Goal: Task Accomplishment & Management: Contribute content

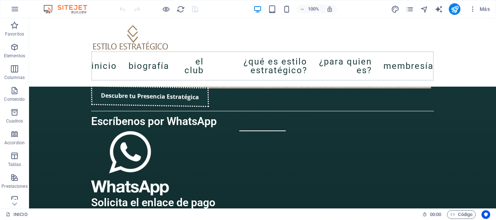
scroll to position [1114, 0]
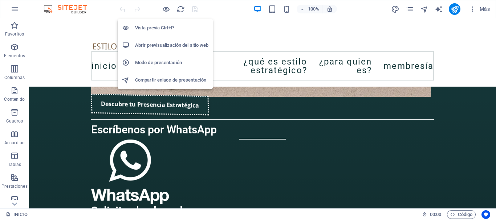
click at [162, 26] on h6 "Vista previa Ctrl+P" at bounding box center [171, 28] width 73 height 9
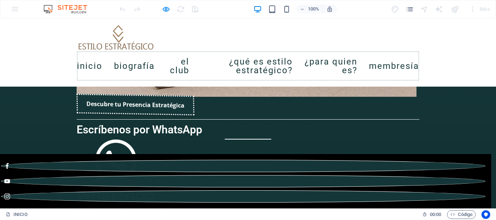
click at [131, 64] on link "Biografía" at bounding box center [134, 66] width 41 height 20
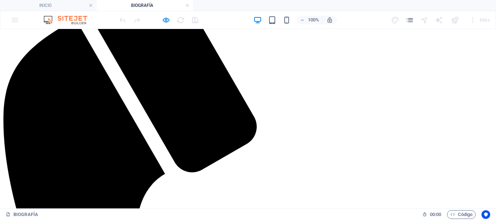
scroll to position [519, 0]
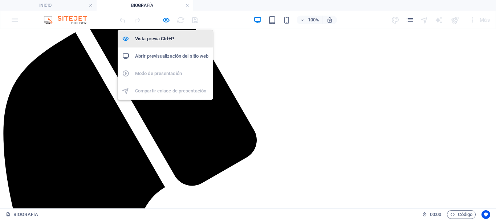
click at [159, 40] on h6 "Vista previa Ctrl+P" at bounding box center [171, 39] width 73 height 9
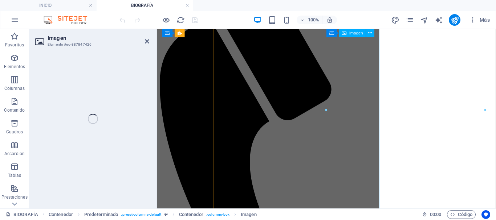
select select "%"
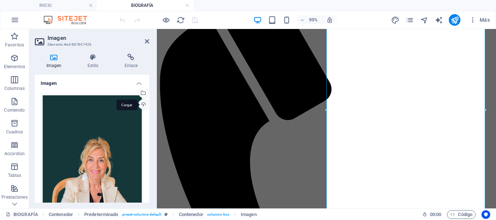
click at [142, 106] on div "Cargar" at bounding box center [142, 105] width 11 height 11
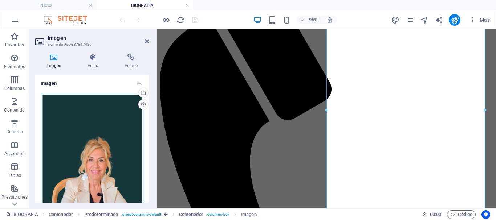
click at [93, 149] on div "Arrastra archivos aquí, haz clic para escoger archivos o selecciona archivos de…" at bounding box center [92, 170] width 103 height 153
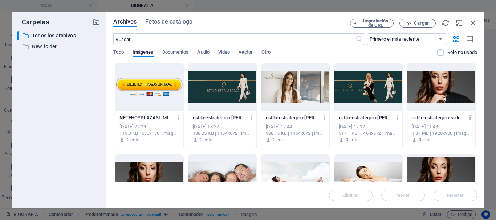
click at [442, 90] on div at bounding box center [441, 87] width 68 height 47
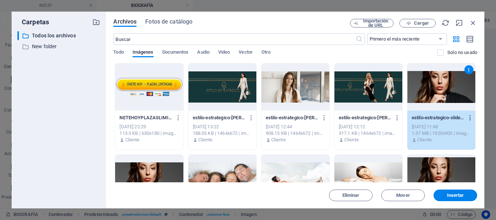
click at [469, 120] on icon "button" at bounding box center [470, 118] width 7 height 7
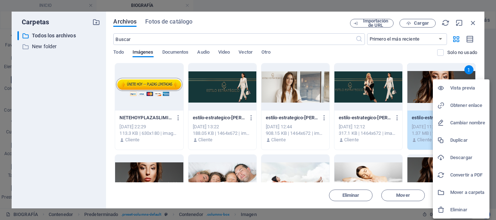
click at [453, 213] on h6 "Eliminar" at bounding box center [467, 210] width 35 height 9
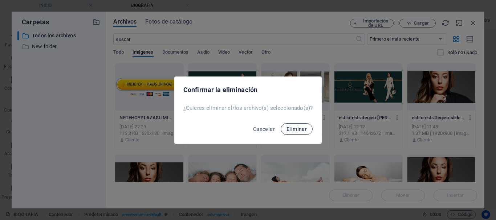
click at [299, 129] on span "Eliminar" at bounding box center [297, 129] width 20 height 6
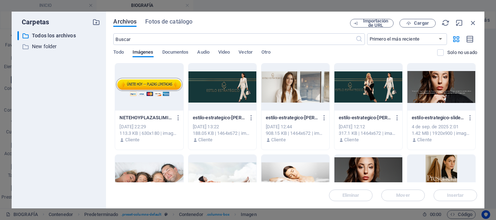
scroll to position [36, 0]
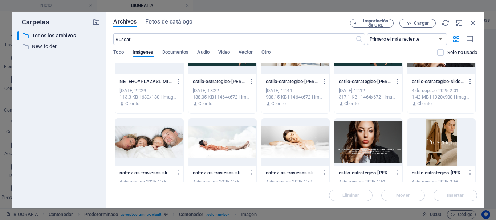
click at [322, 172] on icon "button" at bounding box center [324, 173] width 7 height 7
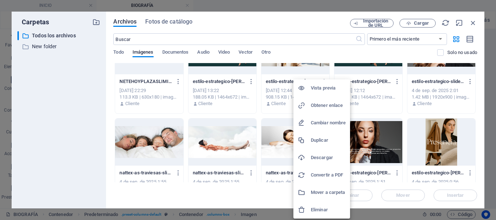
click at [313, 211] on h6 "Eliminar" at bounding box center [328, 210] width 35 height 9
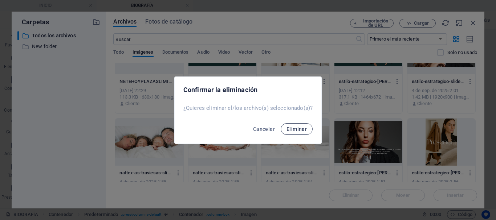
click at [292, 123] on button "Eliminar" at bounding box center [297, 129] width 32 height 12
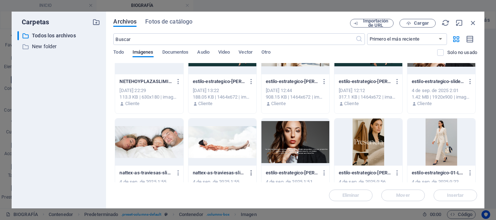
click at [250, 174] on icon "button" at bounding box center [251, 173] width 7 height 7
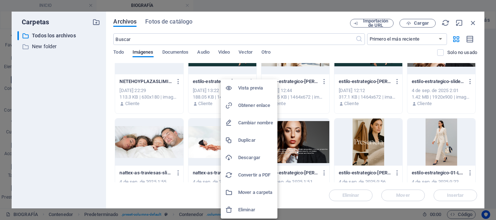
click at [237, 211] on div at bounding box center [231, 210] width 13 height 7
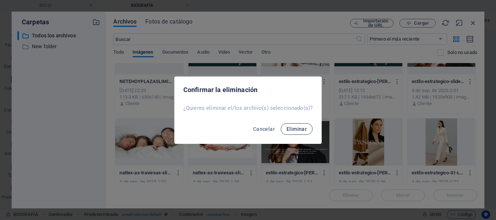
click at [296, 128] on span "Eliminar" at bounding box center [297, 129] width 20 height 6
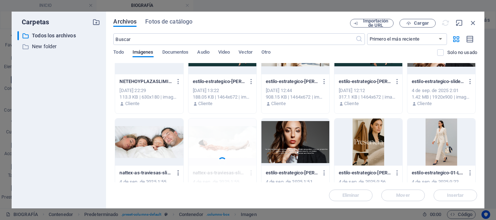
click at [175, 172] on icon "button" at bounding box center [178, 173] width 7 height 7
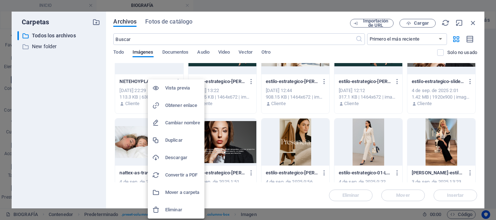
click at [172, 212] on h6 "Eliminar" at bounding box center [182, 210] width 35 height 9
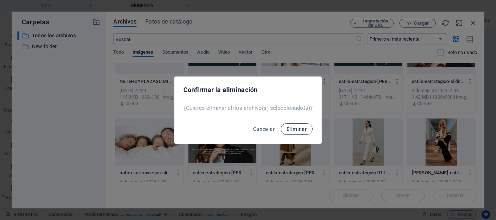
click at [298, 129] on span "Eliminar" at bounding box center [297, 129] width 20 height 6
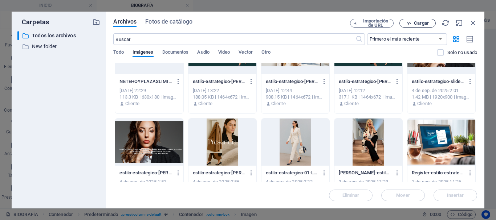
click at [417, 20] on button "Cargar" at bounding box center [418, 23] width 36 height 9
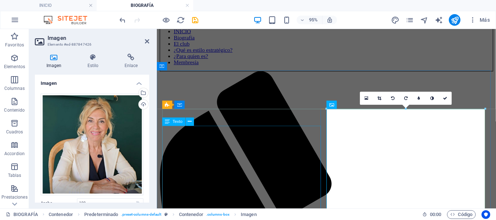
scroll to position [347, 0]
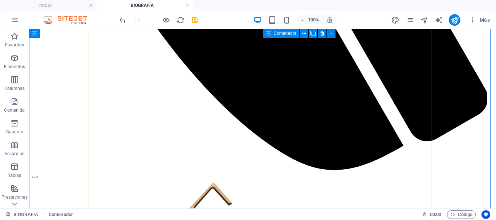
scroll to position [928, 0]
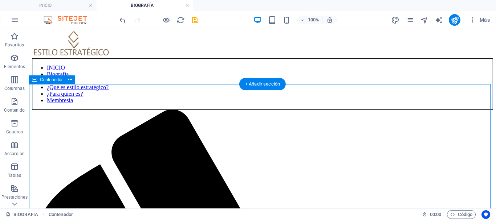
scroll to position [456, 0]
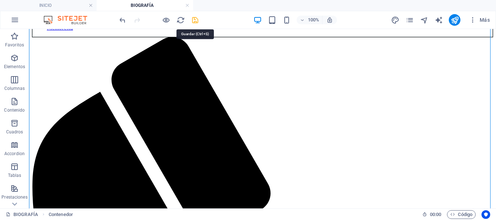
click at [194, 21] on icon "save" at bounding box center [195, 20] width 8 height 8
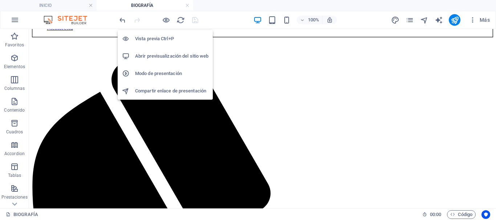
click at [165, 36] on h6 "Vista previa Ctrl+P" at bounding box center [171, 39] width 73 height 9
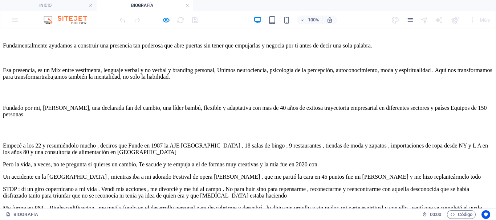
scroll to position [1509, 0]
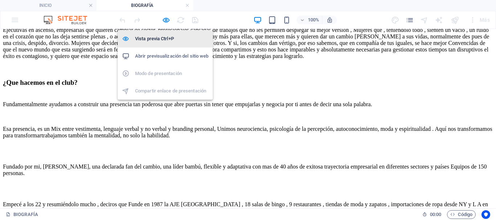
click at [165, 36] on h6 "Vista previa Ctrl+P" at bounding box center [171, 39] width 73 height 9
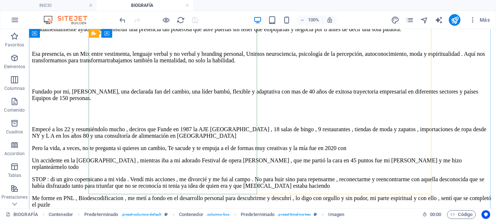
scroll to position [1618, 0]
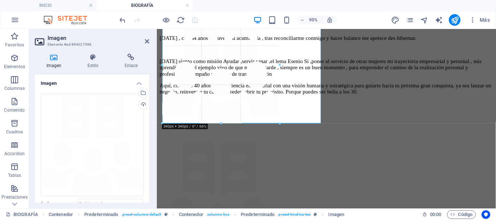
drag, startPoint x: 161, startPoint y: 164, endPoint x: 48, endPoint y: 77, distance: 142.5
type input "340"
select select "px"
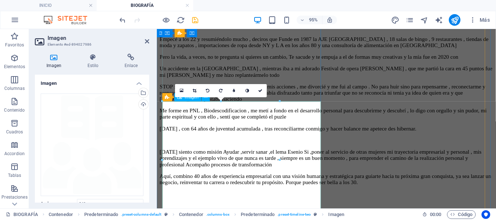
scroll to position [1545, 0]
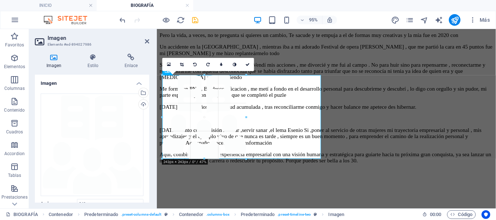
drag, startPoint x: 164, startPoint y: 191, endPoint x: 201, endPoint y: 102, distance: 96.7
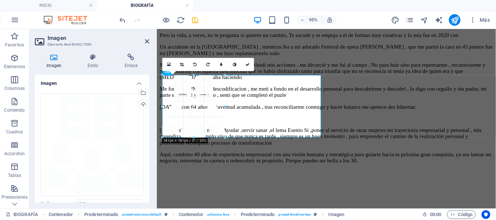
drag, startPoint x: 163, startPoint y: 159, endPoint x: 40, endPoint y: 95, distance: 138.4
type input "181"
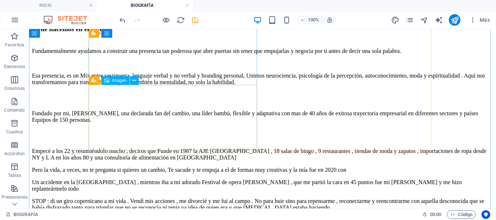
scroll to position [1481, 0]
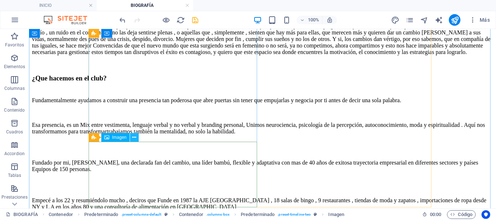
click at [134, 137] on icon at bounding box center [134, 138] width 4 height 8
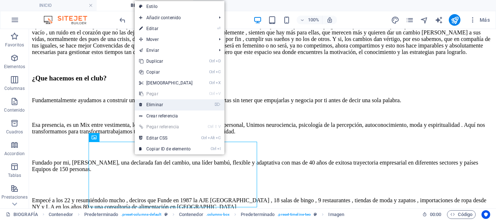
click at [162, 108] on link "⌦ Eliminar" at bounding box center [166, 105] width 62 height 11
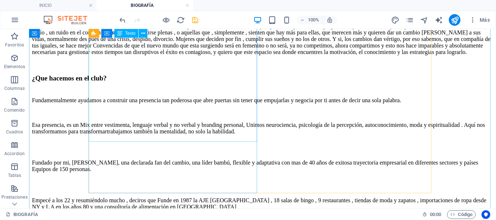
click at [142, 125] on div "Belén Cigarrán Durante décadas he creado empresas, dirigido equipos, abierto ca…" at bounding box center [262, 82] width 461 height 607
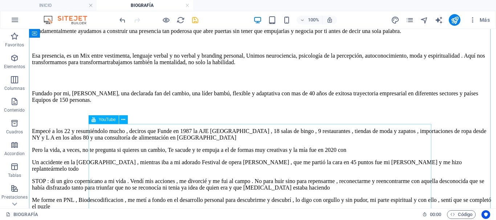
scroll to position [1431, 0]
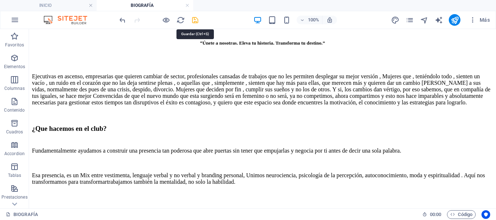
click at [195, 19] on icon "save" at bounding box center [195, 20] width 8 height 8
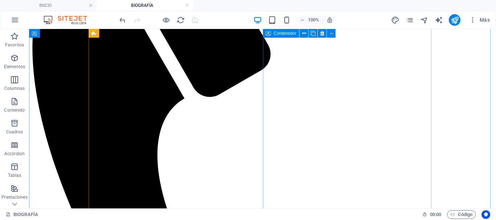
scroll to position [414, 0]
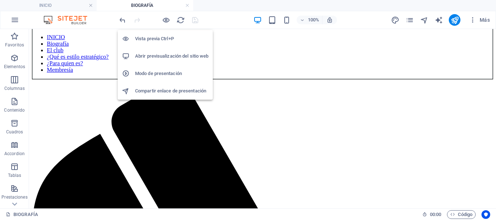
click at [154, 40] on h6 "Vista previa Ctrl+P" at bounding box center [171, 39] width 73 height 9
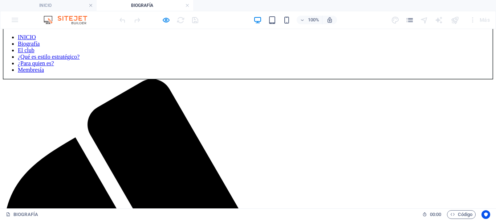
click at [35, 53] on link "El club" at bounding box center [26, 50] width 17 height 6
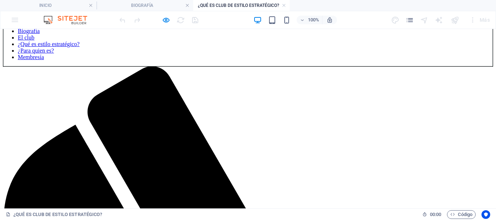
scroll to position [436, 0]
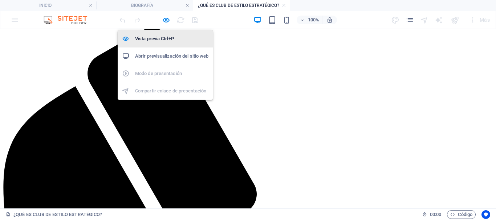
click at [165, 38] on h6 "Vista previa Ctrl+P" at bounding box center [171, 39] width 73 height 9
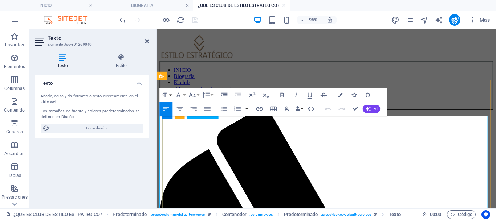
scroll to position [394, 0]
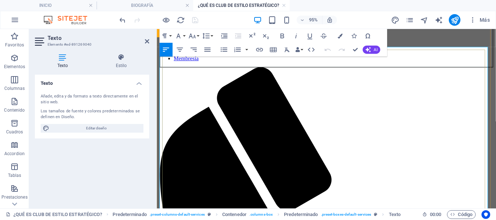
drag, startPoint x: 163, startPoint y: 126, endPoint x: 186, endPoint y: 154, distance: 36.2
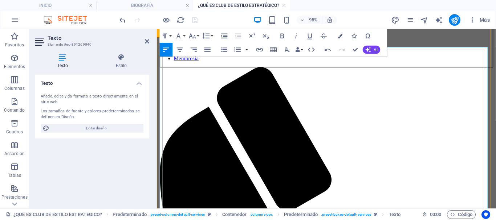
drag, startPoint x: 165, startPoint y: 126, endPoint x: 190, endPoint y: 147, distance: 32.5
click at [208, 50] on icon "button" at bounding box center [207, 50] width 8 height 8
click at [182, 49] on icon "button" at bounding box center [180, 50] width 8 height 8
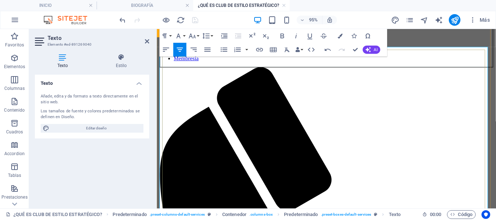
drag, startPoint x: 175, startPoint y: 126, endPoint x: 364, endPoint y: 157, distance: 191.7
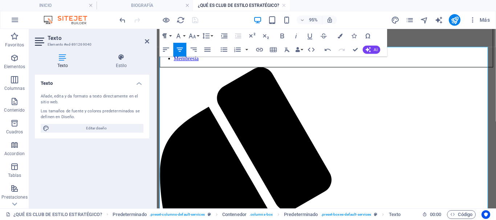
click at [168, 35] on icon "button" at bounding box center [165, 36] width 8 height 8
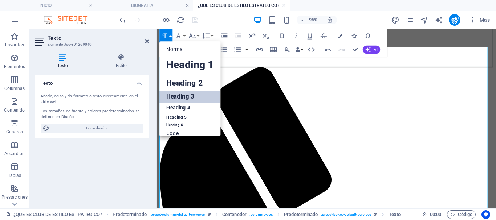
click at [190, 99] on link "Heading 3" at bounding box center [190, 97] width 61 height 12
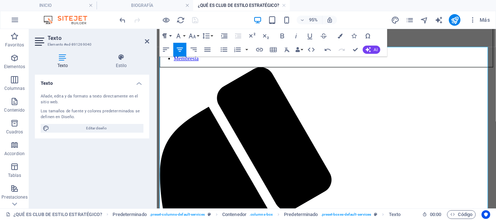
click at [171, 36] on button "Paragraph Format" at bounding box center [166, 36] width 13 height 14
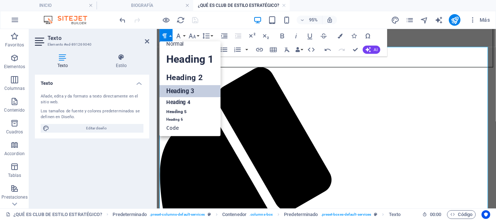
scroll to position [6, 0]
click at [181, 77] on link "Heading 2" at bounding box center [190, 78] width 61 height 16
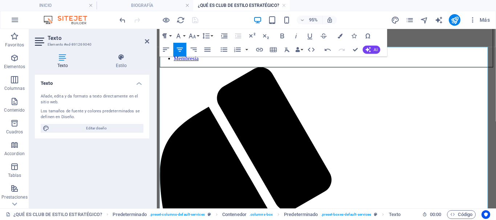
click at [166, 32] on icon "button" at bounding box center [165, 36] width 8 height 8
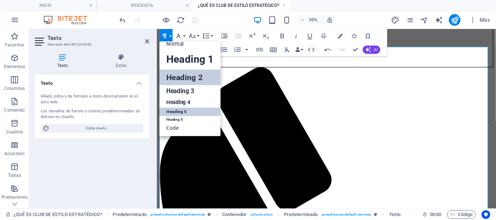
click at [185, 111] on link "Heading 5" at bounding box center [190, 112] width 61 height 9
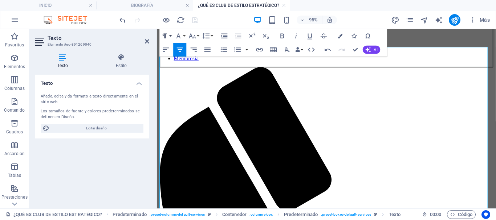
click at [167, 35] on icon "button" at bounding box center [165, 36] width 8 height 8
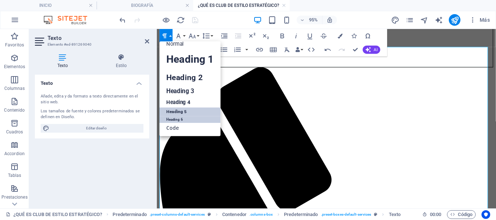
click at [182, 121] on link "Heading 6" at bounding box center [190, 119] width 61 height 7
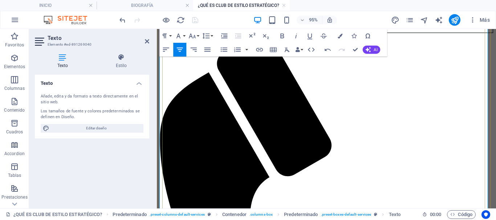
drag, startPoint x: 236, startPoint y: 127, endPoint x: 157, endPoint y: 129, distance: 78.5
click at [179, 48] on icon "button" at bounding box center [180, 50] width 6 height 4
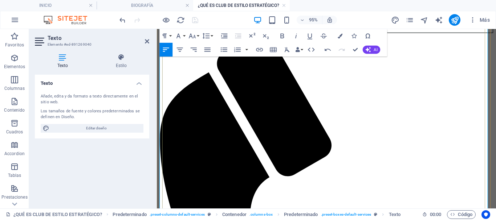
drag, startPoint x: 229, startPoint y: 193, endPoint x: 145, endPoint y: 145, distance: 96.8
click at [206, 49] on icon "button" at bounding box center [207, 50] width 8 height 8
click at [178, 49] on icon "button" at bounding box center [180, 50] width 8 height 8
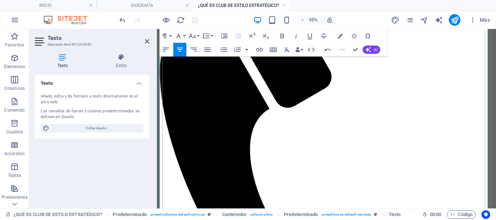
scroll to position [503, 0]
drag, startPoint x: 167, startPoint y: 135, endPoint x: 420, endPoint y: 158, distance: 254.2
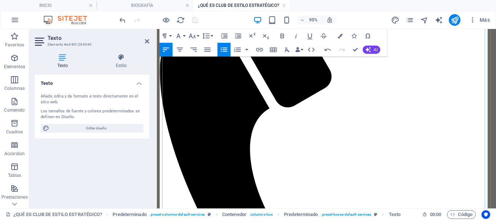
drag, startPoint x: 163, startPoint y: 137, endPoint x: 421, endPoint y: 158, distance: 258.4
click at [207, 50] on icon "button" at bounding box center [207, 50] width 6 height 4
click at [178, 49] on icon "button" at bounding box center [180, 50] width 8 height 8
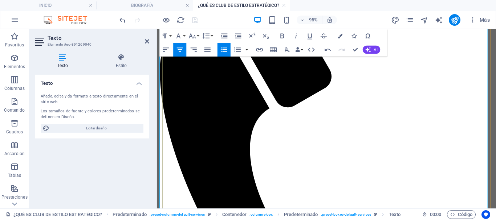
drag, startPoint x: 469, startPoint y: 157, endPoint x: 198, endPoint y: 157, distance: 271.3
drag, startPoint x: 166, startPoint y: 173, endPoint x: 221, endPoint y: 197, distance: 59.4
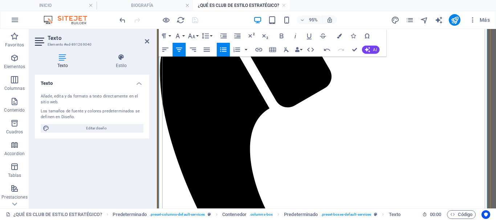
scroll to position [0, 1]
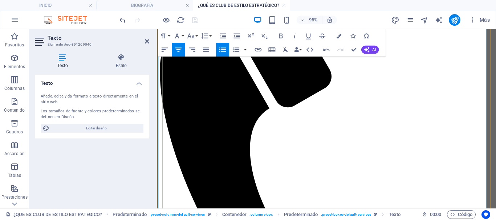
drag, startPoint x: 248, startPoint y: 164, endPoint x: 167, endPoint y: 167, distance: 81.0
drag, startPoint x: 165, startPoint y: 174, endPoint x: 207, endPoint y: 185, distance: 43.4
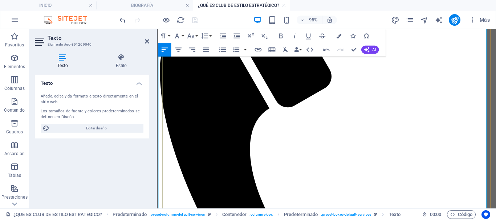
drag, startPoint x: 290, startPoint y: 166, endPoint x: 168, endPoint y: 179, distance: 122.3
drag, startPoint x: 290, startPoint y: 165, endPoint x: 153, endPoint y: 162, distance: 137.3
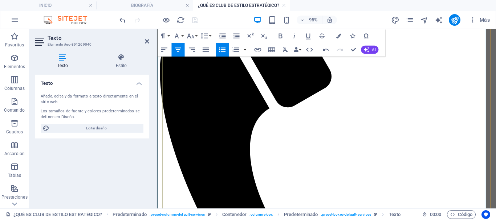
drag, startPoint x: 407, startPoint y: 175, endPoint x: 166, endPoint y: 175, distance: 241.5
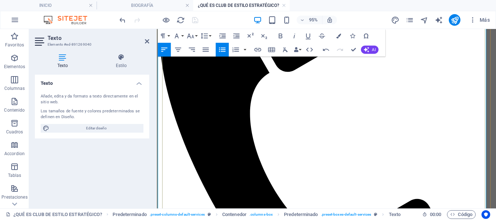
scroll to position [540, 0]
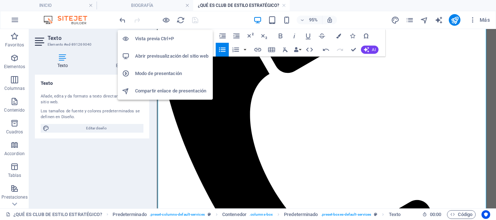
click at [162, 39] on h6 "Vista previa Ctrl+P" at bounding box center [171, 39] width 73 height 9
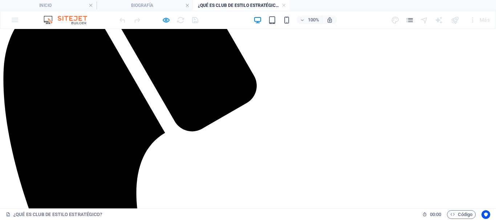
scroll to position [545, 0]
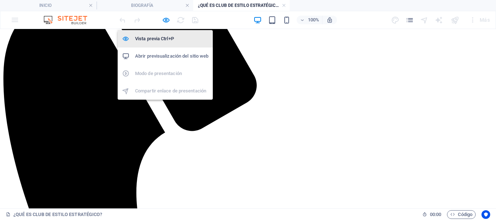
click at [161, 40] on h6 "Vista previa Ctrl+P" at bounding box center [171, 39] width 73 height 9
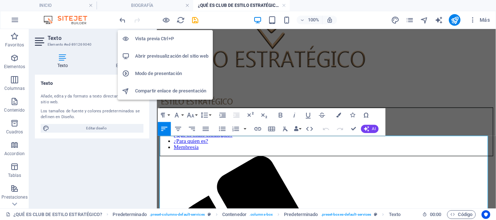
scroll to position [0, 0]
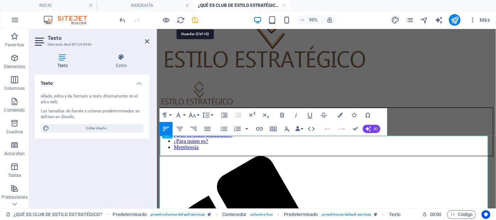
click at [195, 20] on icon "save" at bounding box center [195, 20] width 8 height 8
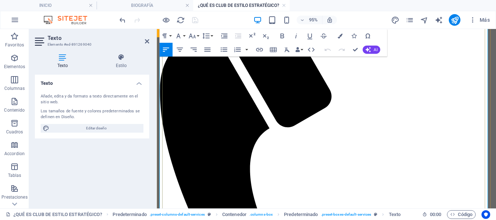
scroll to position [555, 0]
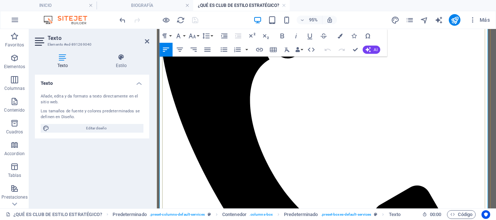
drag, startPoint x: 578, startPoint y: 45, endPoint x: 385, endPoint y: 107, distance: 203.1
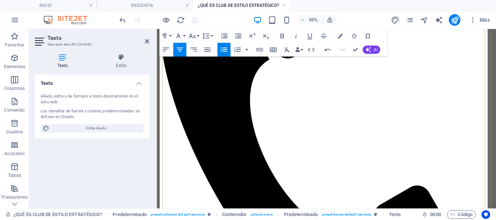
drag, startPoint x: 288, startPoint y: 179, endPoint x: 167, endPoint y: 178, distance: 121.3
drag, startPoint x: 438, startPoint y: 114, endPoint x: 377, endPoint y: 114, distance: 61.0
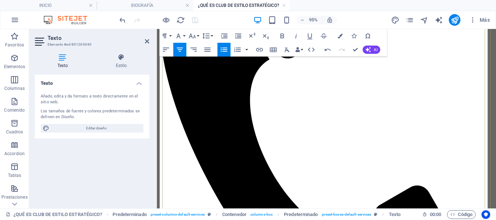
click at [283, 36] on icon "button" at bounding box center [283, 35] width 4 height 5
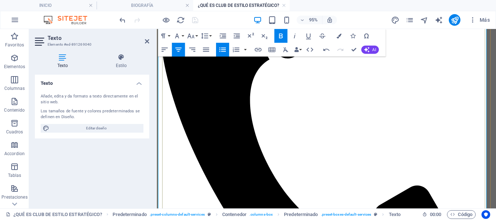
drag, startPoint x: 364, startPoint y: 112, endPoint x: 368, endPoint y: 126, distance: 14.7
click at [279, 33] on icon "button" at bounding box center [281, 36] width 8 height 8
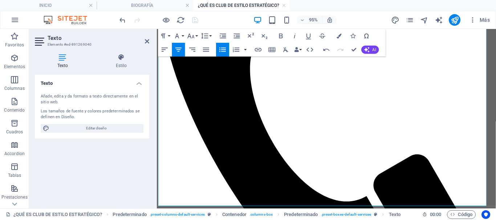
scroll to position [572, 0]
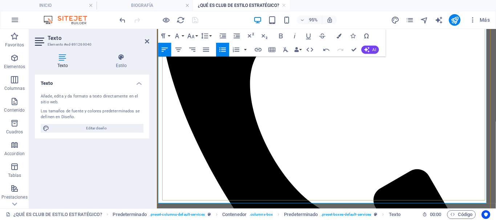
drag, startPoint x: 340, startPoint y: 170, endPoint x: 162, endPoint y: 168, distance: 178.3
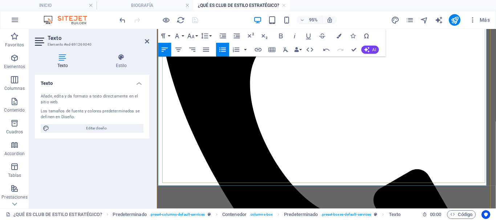
drag, startPoint x: 454, startPoint y: 150, endPoint x: 371, endPoint y: 159, distance: 84.1
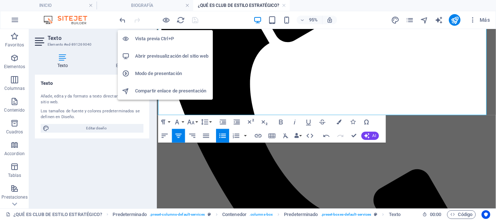
click at [160, 37] on h6 "Vista previa Ctrl+P" at bounding box center [171, 39] width 73 height 9
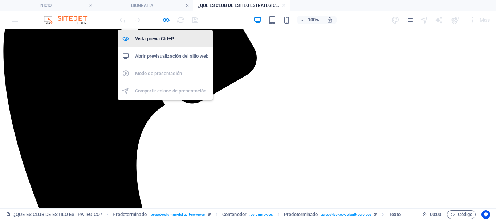
click at [159, 37] on h6 "Vista previa Ctrl+P" at bounding box center [171, 39] width 73 height 9
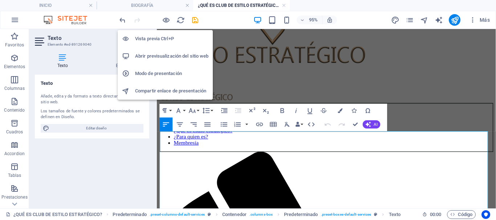
scroll to position [0, 0]
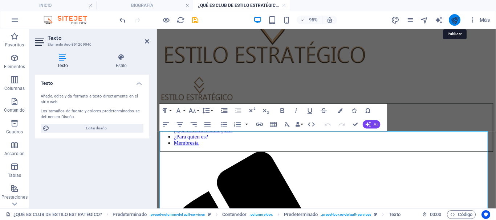
click at [453, 21] on icon "publish" at bounding box center [455, 20] width 8 height 8
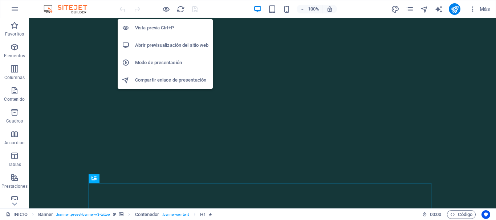
click at [151, 29] on h6 "Vista previa Ctrl+P" at bounding box center [171, 28] width 73 height 9
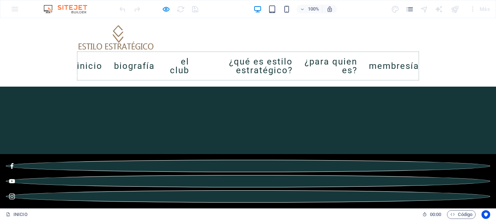
scroll to position [393, 0]
click at [247, 59] on link "¿Qué es estilo estratégico?" at bounding box center [247, 66] width 92 height 29
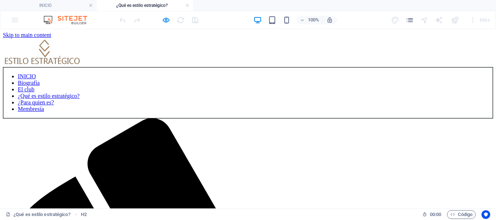
scroll to position [0, 0]
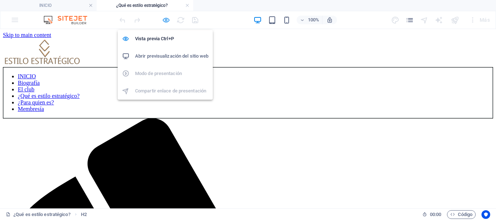
click at [166, 21] on icon "button" at bounding box center [166, 20] width 8 height 8
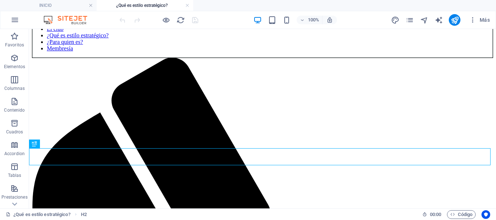
scroll to position [42, 0]
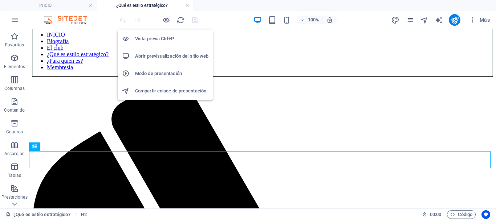
click at [163, 37] on h6 "Vista previa Ctrl+P" at bounding box center [171, 39] width 73 height 9
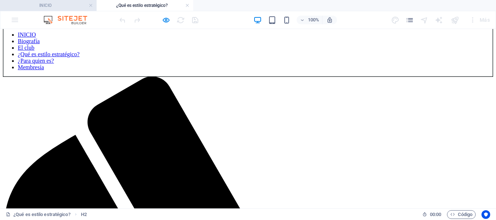
click at [74, 8] on h4 "INICIO" at bounding box center [48, 5] width 97 height 8
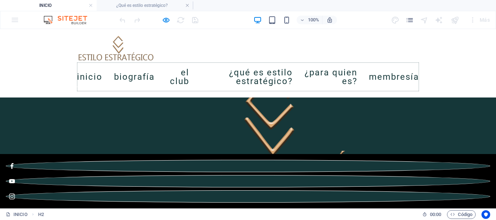
scroll to position [393, 0]
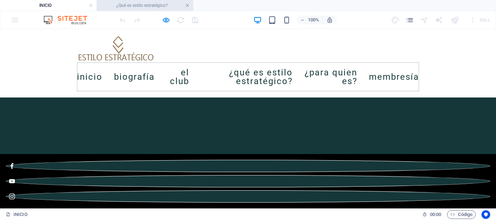
click at [186, 5] on link at bounding box center [187, 5] width 4 height 7
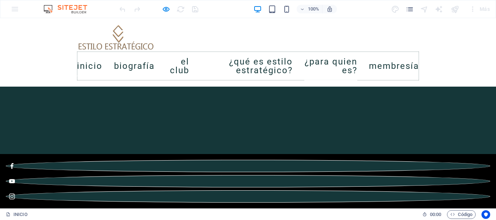
click at [357, 58] on link "¿Para quien es?" at bounding box center [330, 66] width 53 height 29
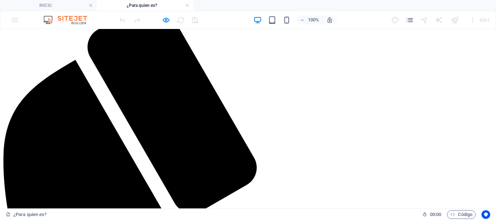
scroll to position [110, 0]
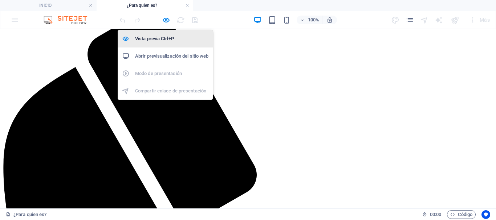
click at [160, 36] on h6 "Vista previa Ctrl+P" at bounding box center [171, 39] width 73 height 9
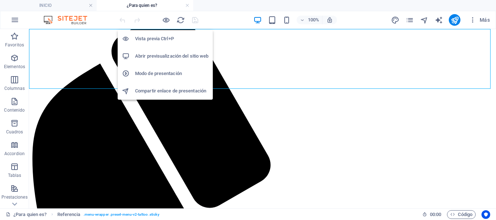
click at [159, 40] on h6 "Vista previa Ctrl+P" at bounding box center [171, 39] width 73 height 9
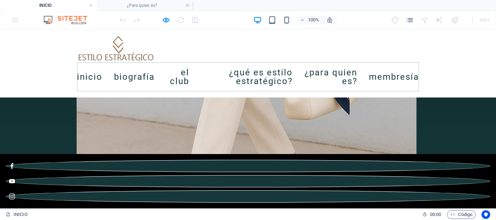
scroll to position [967, 0]
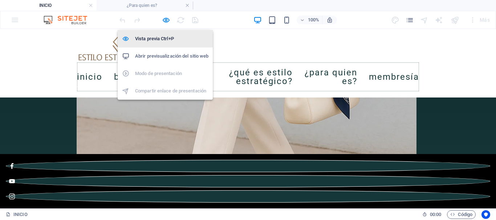
click at [162, 37] on h6 "Vista previa Ctrl+P" at bounding box center [171, 39] width 73 height 9
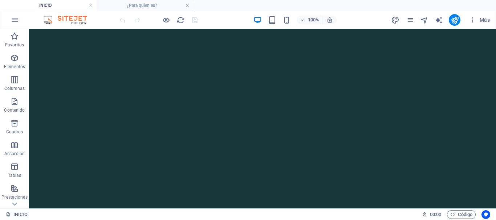
scroll to position [79, 0]
click at [258, 193] on div "+ Añadir sección" at bounding box center [262, 192] width 46 height 12
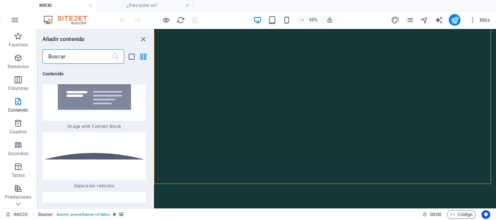
scroll to position [3548, 0]
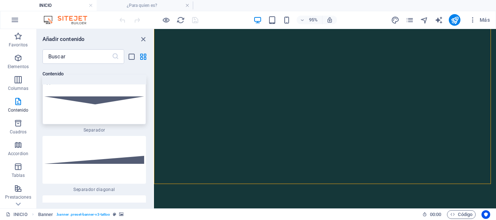
click at [98, 105] on img at bounding box center [94, 101] width 100 height 8
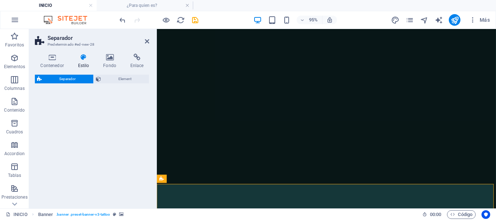
select select "rem"
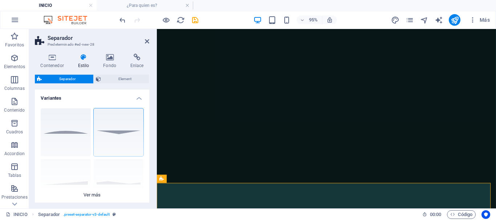
click at [120, 134] on div "Círculo Predeterminado Diagonal Polígono 1 Polígono 2 Cuadrado Zigzag" at bounding box center [92, 157] width 114 height 109
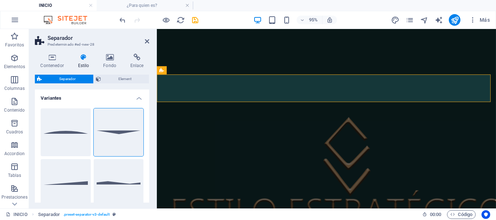
scroll to position [189, 0]
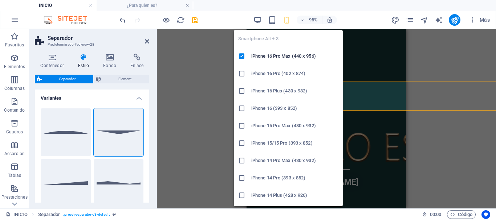
type input "2"
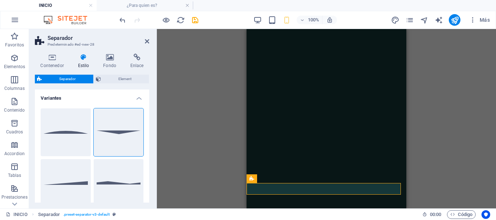
scroll to position [0, 0]
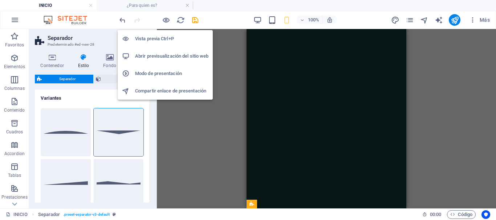
click at [163, 36] on h6 "Vista previa Ctrl+P" at bounding box center [171, 39] width 73 height 9
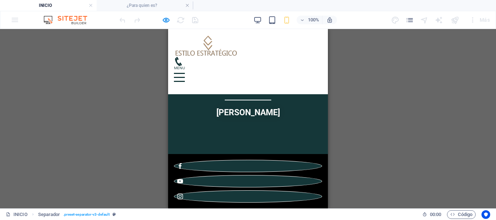
scroll to position [269, 0]
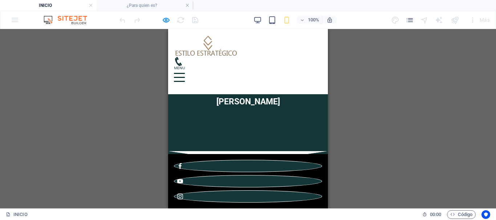
click at [185, 73] on button at bounding box center [179, 73] width 11 height 1
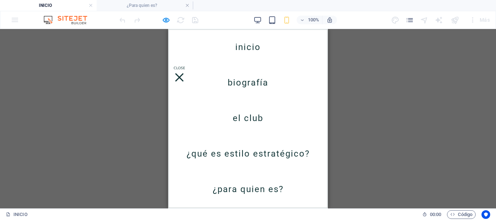
click at [252, 83] on link "Biografía" at bounding box center [248, 83] width 41 height 20
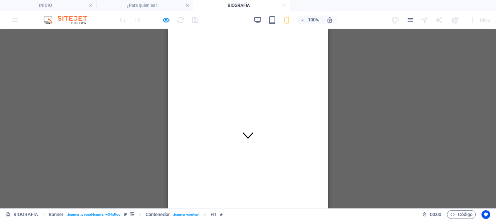
scroll to position [65, 0]
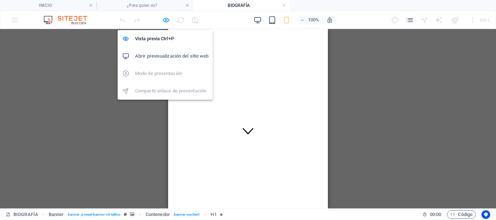
click at [168, 23] on icon "button" at bounding box center [166, 20] width 8 height 8
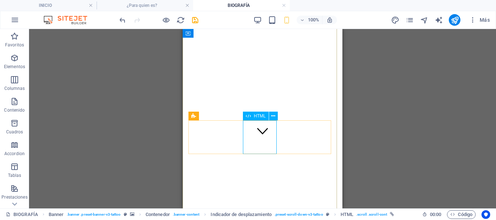
click at [258, 115] on span "HTML" at bounding box center [260, 116] width 12 height 4
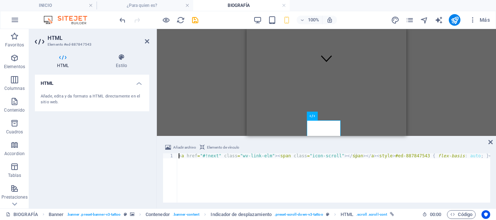
click at [182, 155] on div "< a href = "#!next" class = "wv-link-elm" > < span class = "icon-scroll" > </ s…" at bounding box center [333, 184] width 313 height 60
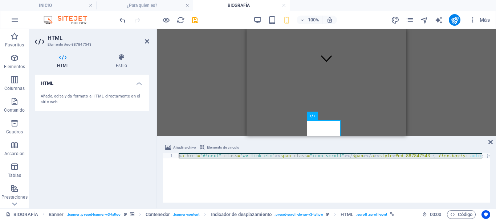
click at [182, 155] on div "< a href = "#!next" class = "wv-link-elm" > < span class = "icon-scroll" > </ s…" at bounding box center [333, 184] width 313 height 60
click at [490, 143] on icon at bounding box center [490, 142] width 4 height 6
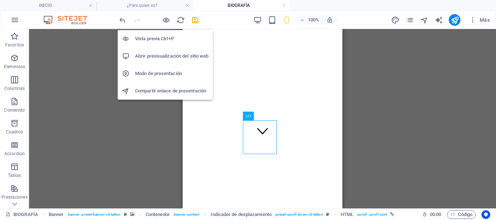
click at [163, 35] on h6 "Vista previa Ctrl+P" at bounding box center [171, 39] width 73 height 9
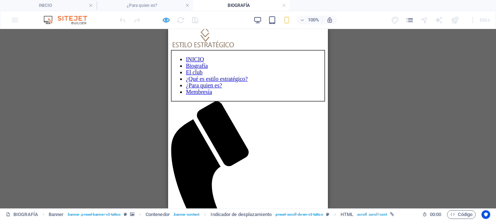
scroll to position [378, 0]
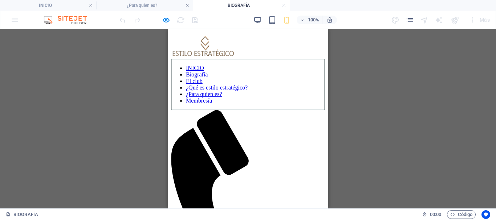
click at [204, 65] on link "INICIO" at bounding box center [195, 68] width 18 height 6
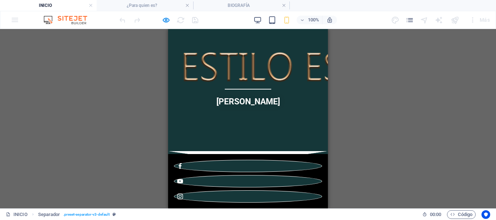
scroll to position [96, 0]
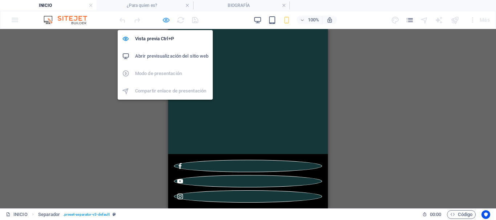
click at [166, 20] on icon "button" at bounding box center [166, 20] width 8 height 8
select select "rem"
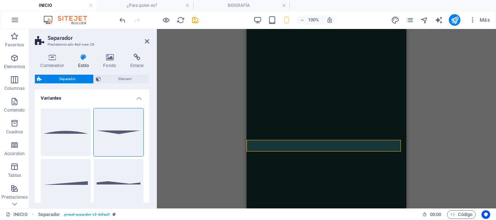
scroll to position [65, 0]
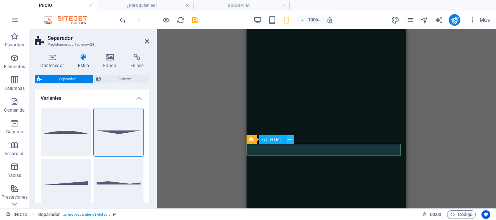
click at [290, 141] on icon at bounding box center [290, 140] width 4 height 8
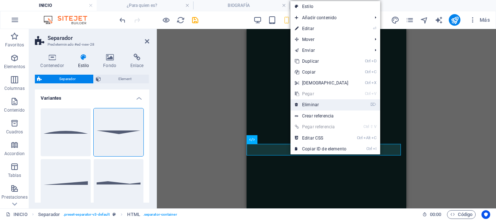
click at [312, 108] on link "⌦ Eliminar" at bounding box center [322, 105] width 62 height 11
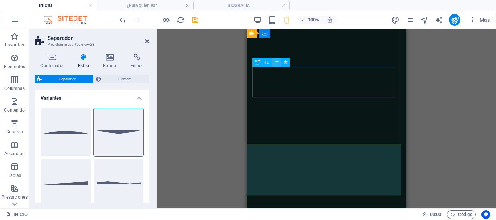
click at [276, 62] on icon at bounding box center [277, 62] width 4 height 8
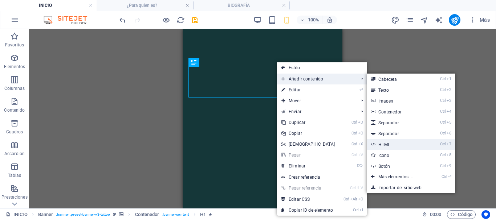
click at [376, 142] on link "Ctrl 7 HTML" at bounding box center [397, 144] width 61 height 11
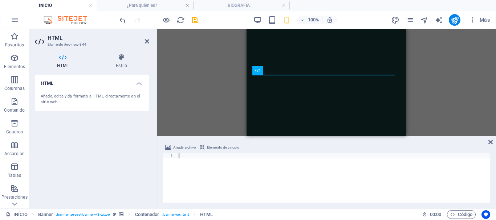
type textarea "<a href="#!next" class="wv-link-elm"><span class="icon-scroll"></span></a><styl…"
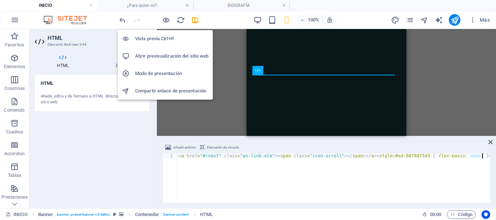
click at [165, 36] on h6 "Vista previa Ctrl+P" at bounding box center [171, 39] width 73 height 9
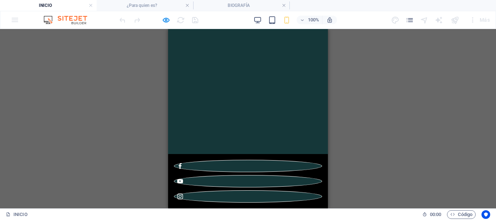
scroll to position [0, 0]
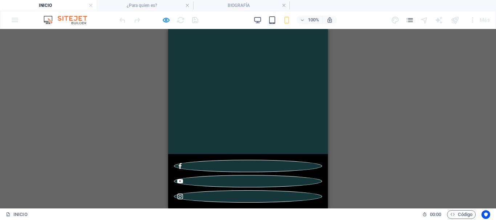
scroll to position [140, 0]
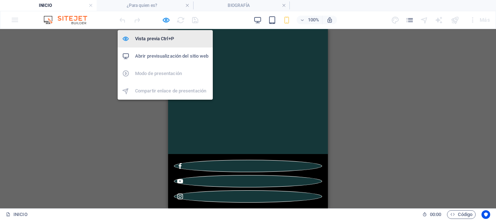
click at [163, 37] on h6 "Vista previa Ctrl+P" at bounding box center [171, 39] width 73 height 9
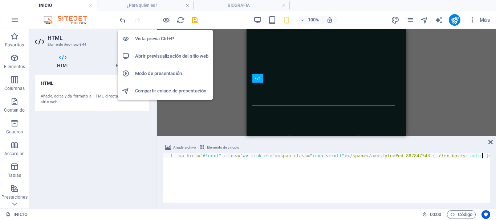
scroll to position [57, 0]
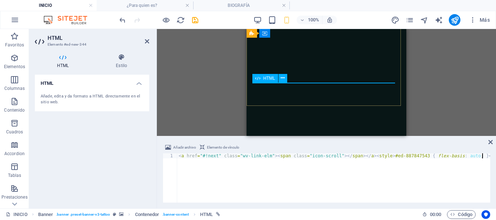
click at [260, 81] on icon at bounding box center [257, 78] width 5 height 9
click at [222, 148] on span "Elemento de vínculo" at bounding box center [223, 147] width 32 height 9
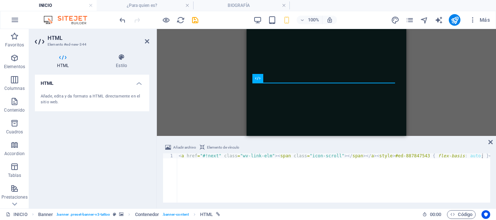
click at [222, 148] on span "Elemento de vínculo" at bounding box center [223, 147] width 32 height 9
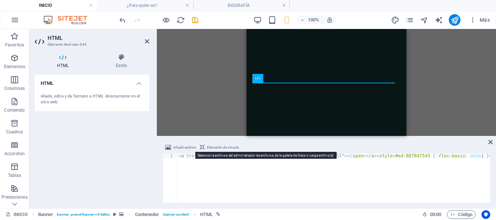
click at [188, 146] on span "Añadir archivo" at bounding box center [184, 147] width 23 height 9
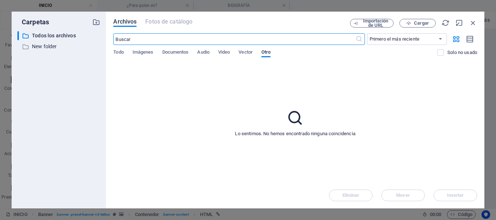
click at [146, 42] on input "text" at bounding box center [234, 39] width 242 height 12
type input "down"
click at [146, 42] on input "down" at bounding box center [234, 39] width 242 height 12
click at [144, 53] on span "Imágenes" at bounding box center [143, 53] width 21 height 10
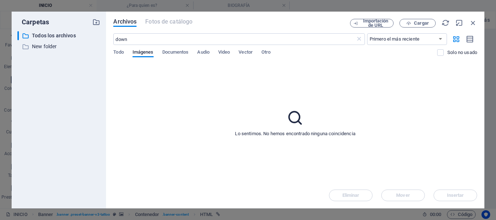
click at [297, 118] on icon at bounding box center [295, 118] width 18 height 18
click at [474, 24] on icon "button" at bounding box center [473, 23] width 8 height 8
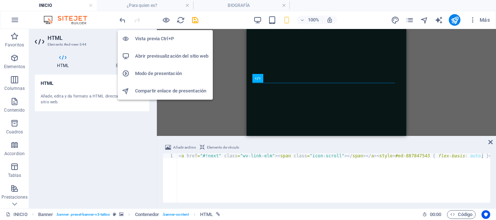
click at [158, 42] on h6 "Vista previa Ctrl+P" at bounding box center [171, 39] width 73 height 9
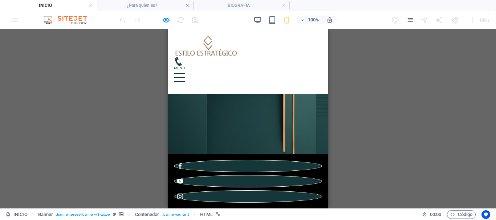
scroll to position [405, 0]
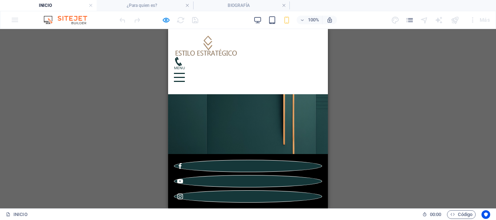
click at [185, 73] on div at bounding box center [179, 77] width 11 height 9
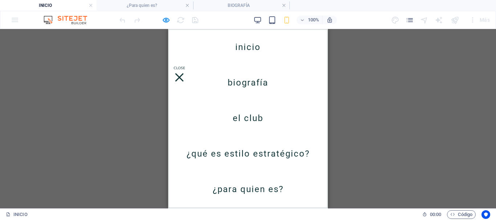
click at [251, 86] on link "Biografía" at bounding box center [248, 83] width 41 height 20
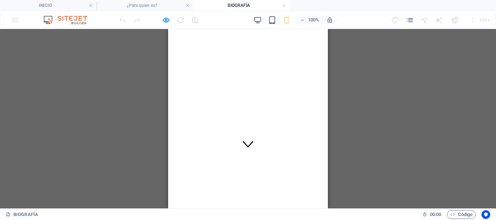
scroll to position [48, 0]
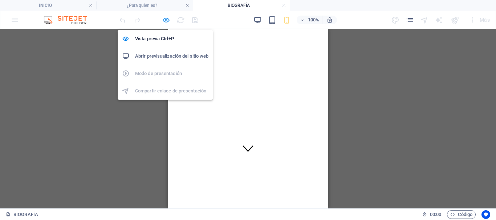
click at [166, 20] on icon "button" at bounding box center [166, 20] width 8 height 8
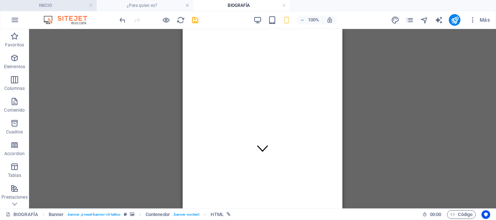
click at [78, 6] on h4 "INICIO" at bounding box center [48, 5] width 97 height 8
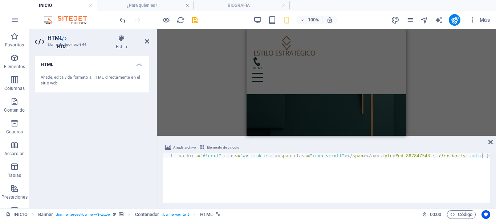
scroll to position [57, 0]
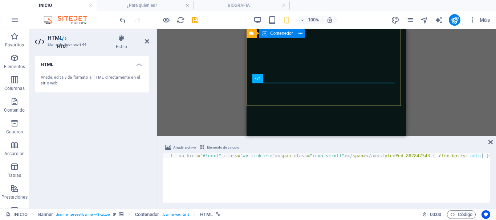
click at [279, 106] on div "Belén Cigarran" at bounding box center [327, 212] width 160 height 212
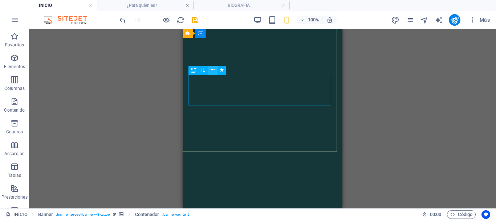
click at [212, 70] on icon at bounding box center [213, 70] width 4 height 8
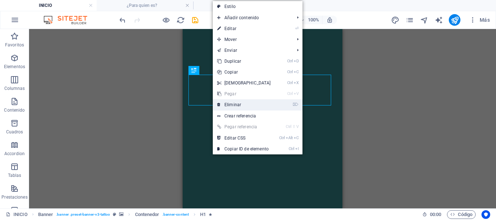
click at [222, 105] on link "⌦ Eliminar" at bounding box center [244, 105] width 62 height 11
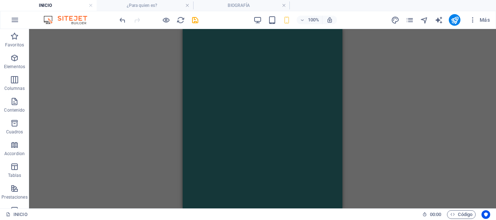
scroll to position [37, 0]
click at [12, 62] on icon "button" at bounding box center [14, 58] width 9 height 9
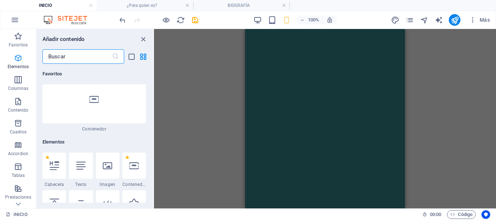
scroll to position [137, 0]
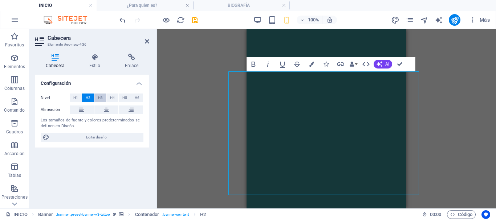
click at [101, 97] on span "H3" at bounding box center [100, 98] width 5 height 9
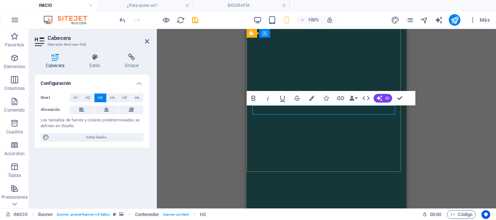
drag, startPoint x: 310, startPoint y: 109, endPoint x: 252, endPoint y: 112, distance: 58.2
click at [106, 110] on icon at bounding box center [106, 110] width 5 height 9
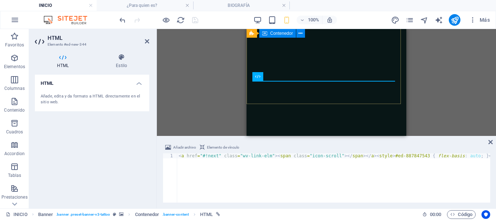
click at [277, 104] on div "By: [PERSON_NAME]" at bounding box center [327, 199] width 160 height 190
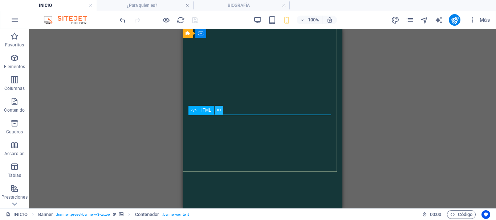
click at [219, 110] on icon at bounding box center [219, 111] width 4 height 8
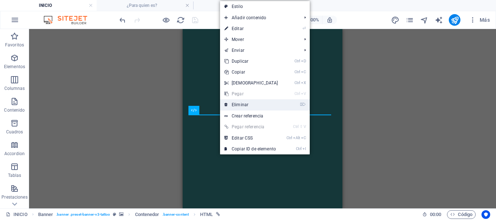
click at [239, 104] on link "⌦ Eliminar" at bounding box center [251, 105] width 62 height 11
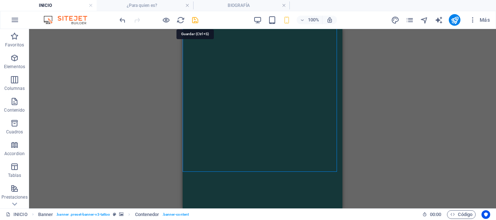
click at [195, 20] on icon "save" at bounding box center [195, 20] width 8 height 8
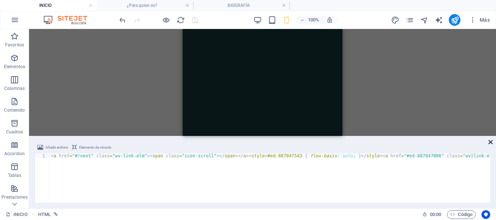
click at [491, 142] on icon at bounding box center [490, 142] width 4 height 6
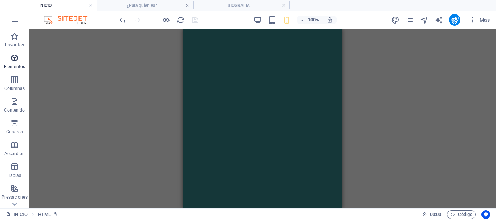
click at [12, 58] on icon "button" at bounding box center [14, 58] width 9 height 9
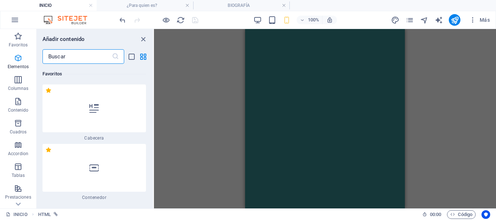
scroll to position [6, 0]
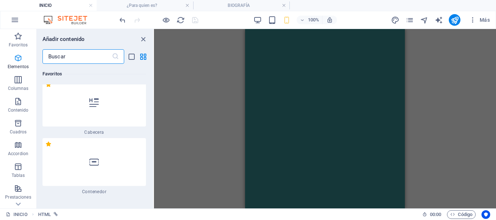
click at [12, 58] on span "Elementos" at bounding box center [18, 62] width 36 height 17
click at [54, 57] on input "text" at bounding box center [76, 56] width 69 height 15
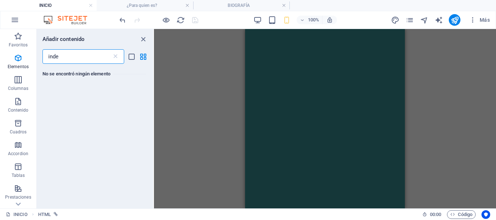
scroll to position [0, 0]
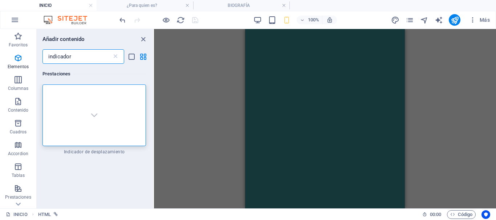
type input "indicador"
click at [115, 56] on icon at bounding box center [115, 56] width 7 height 7
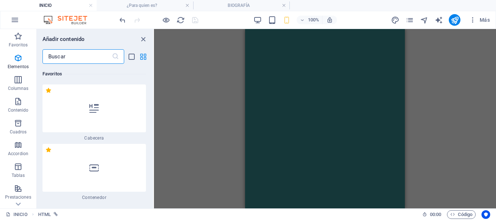
click at [142, 56] on icon "grid-view" at bounding box center [143, 57] width 8 height 8
click at [142, 38] on icon "close panel" at bounding box center [143, 39] width 8 height 8
click at [16, 58] on icon "button" at bounding box center [18, 58] width 9 height 9
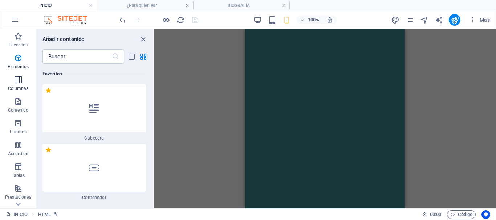
click at [17, 90] on p "Columnas" at bounding box center [18, 89] width 21 height 6
click at [18, 81] on icon "button" at bounding box center [18, 80] width 9 height 9
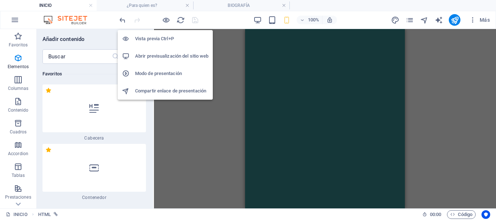
click at [158, 38] on h6 "Vista previa Ctrl+P" at bounding box center [171, 39] width 73 height 9
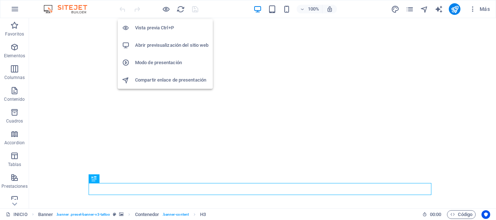
click at [163, 24] on h6 "Vista previa Ctrl+P" at bounding box center [171, 28] width 73 height 9
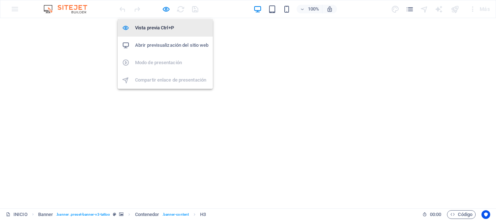
click at [162, 31] on h6 "Vista previa Ctrl+P" at bounding box center [171, 28] width 73 height 9
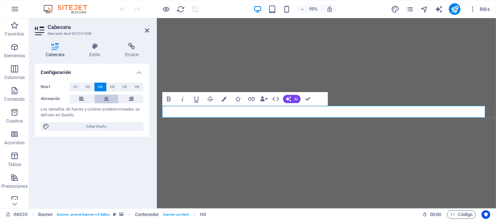
click at [110, 99] on button at bounding box center [106, 99] width 24 height 9
click at [194, 10] on icon "save" at bounding box center [195, 9] width 8 height 8
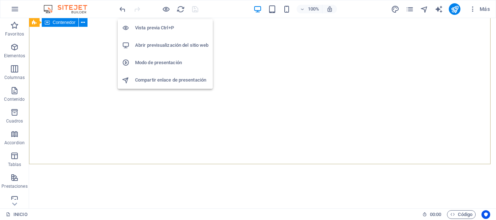
click at [159, 25] on h6 "Vista previa Ctrl+P" at bounding box center [171, 28] width 73 height 9
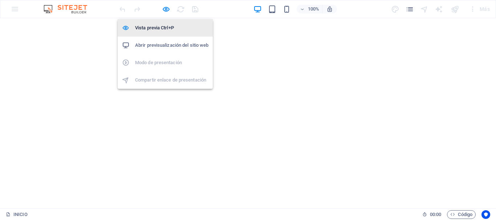
click at [166, 24] on h6 "Vista previa Ctrl+P" at bounding box center [171, 28] width 73 height 9
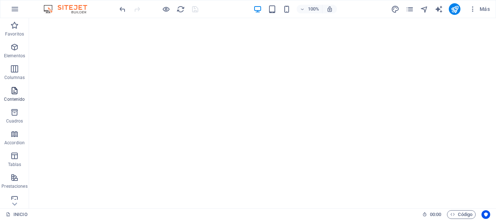
click at [12, 92] on icon "button" at bounding box center [14, 90] width 9 height 9
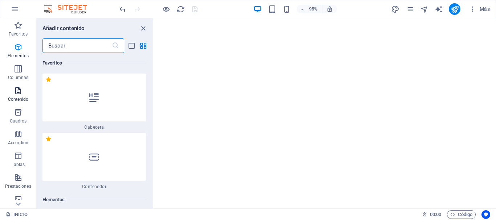
scroll to position [2317, 0]
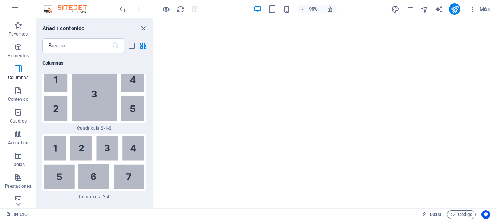
drag, startPoint x: 151, startPoint y: 80, endPoint x: 150, endPoint y: 90, distance: 10.2
click at [150, 90] on div "Favoritos 1 Star Cabecera 1 Star Contenedor Elementos 1 Star Cabecera 1 Star Te…" at bounding box center [95, 128] width 117 height 150
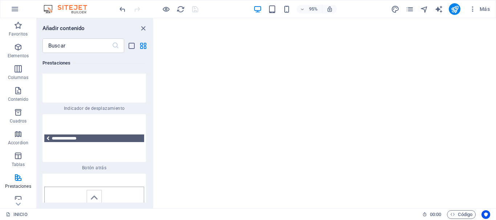
scroll to position [6771, 0]
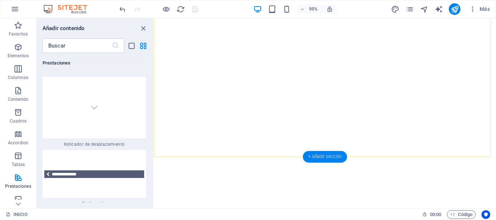
click at [321, 155] on div "+ Añadir sección" at bounding box center [325, 157] width 44 height 12
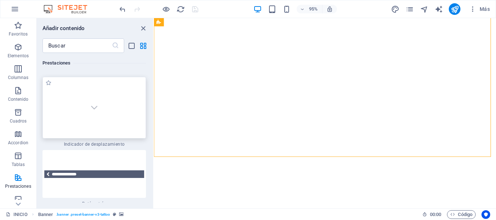
click at [89, 125] on img at bounding box center [94, 108] width 100 height 58
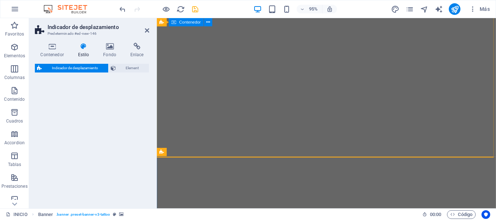
select select "rem"
select select "px"
select select "preset-scroll-down-v3-default"
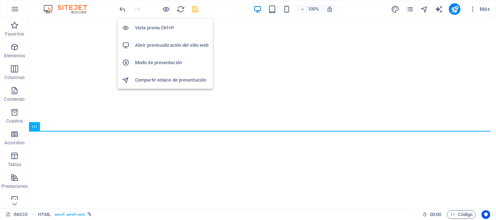
click at [162, 24] on h6 "Vista previa Ctrl+P" at bounding box center [171, 28] width 73 height 9
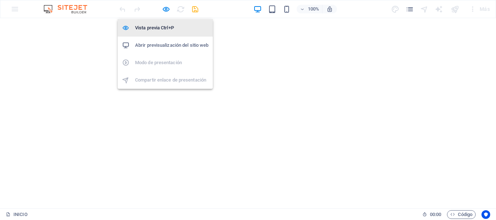
click at [165, 25] on h6 "Vista previa Ctrl+P" at bounding box center [171, 28] width 73 height 9
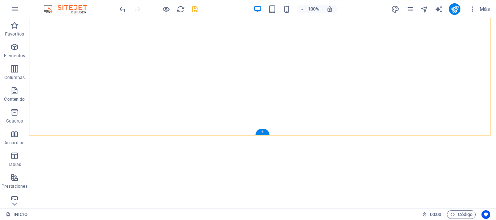
click at [263, 132] on div "+" at bounding box center [262, 132] width 14 height 7
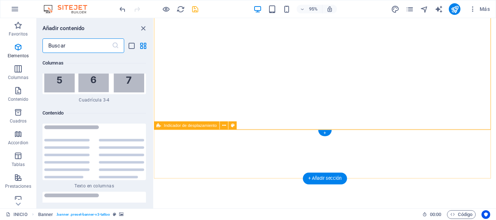
scroll to position [2473, 0]
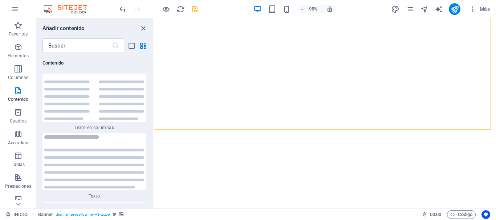
drag, startPoint x: 151, startPoint y: 82, endPoint x: 152, endPoint y: 92, distance: 9.8
click at [150, 98] on div "Favoritos 1 Star Cabecera 1 Star Contenedor Elementos 1 Star Cabecera 1 Star Te…" at bounding box center [95, 128] width 117 height 150
drag, startPoint x: 151, startPoint y: 81, endPoint x: 150, endPoint y: 104, distance: 23.0
click at [151, 103] on div "Favoritos 1 Star Cabecera 1 Star Contenedor Elementos 1 Star Cabecera 1 Star Te…" at bounding box center [95, 128] width 117 height 150
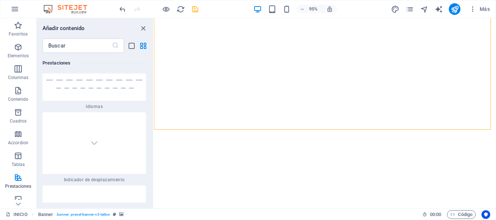
scroll to position [6771, 0]
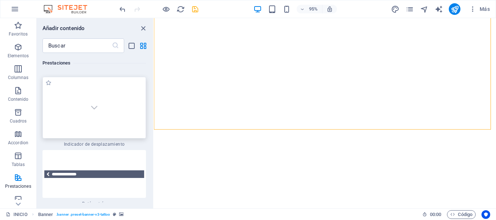
click at [98, 126] on img at bounding box center [94, 108] width 100 height 58
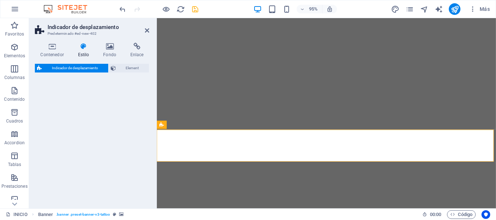
click at [98, 126] on div "Indicador de desplazamiento Element" at bounding box center [92, 133] width 114 height 139
select select "rem"
select select "px"
select select "preset-scroll-down-v3-default"
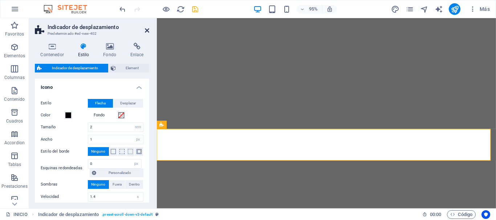
click at [147, 31] on icon at bounding box center [147, 31] width 4 height 6
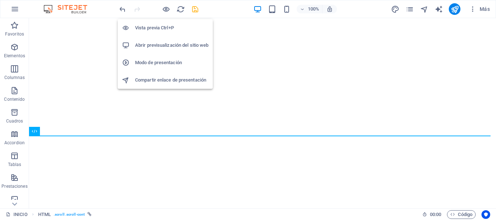
click at [156, 29] on h6 "Vista previa Ctrl+P" at bounding box center [171, 28] width 73 height 9
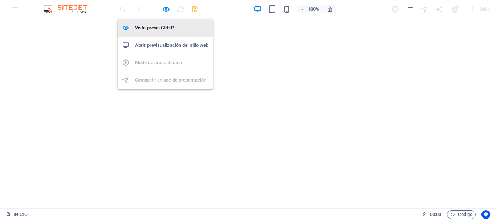
click at [166, 27] on h6 "Vista previa Ctrl+P" at bounding box center [171, 28] width 73 height 9
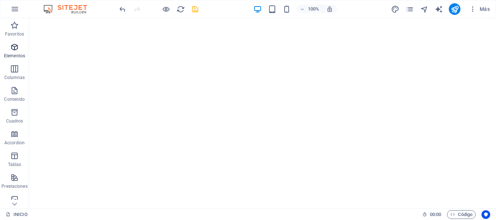
click at [11, 50] on icon "button" at bounding box center [14, 47] width 9 height 9
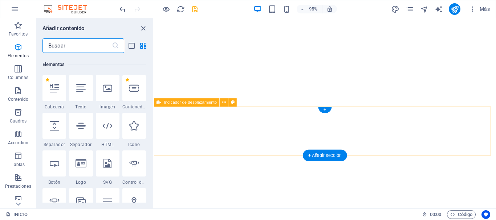
scroll to position [137, 0]
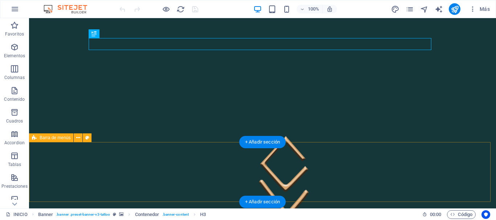
scroll to position [145, 0]
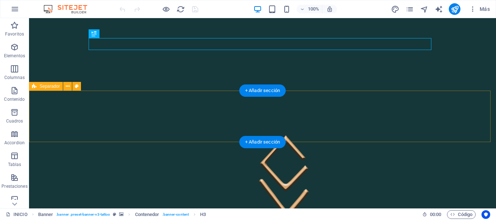
click at [258, 90] on div "+ Añadir sección" at bounding box center [262, 91] width 46 height 12
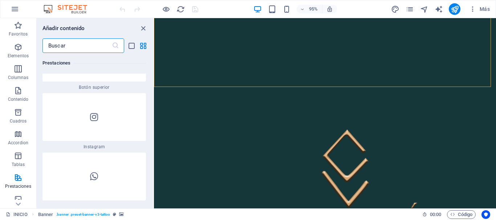
scroll to position [6766, 0]
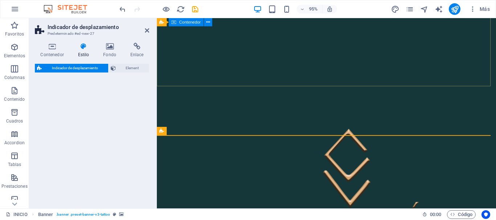
drag, startPoint x: 252, startPoint y: 154, endPoint x: 285, endPoint y: 84, distance: 77.0
select select "rem"
select select "px"
select select "preset-scroll-down-v3-default"
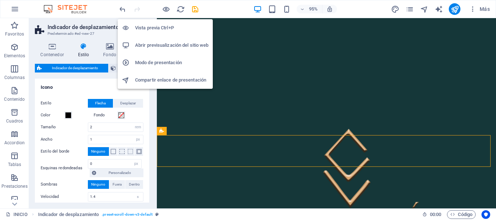
click at [160, 28] on h6 "Vista previa Ctrl+P" at bounding box center [171, 28] width 73 height 9
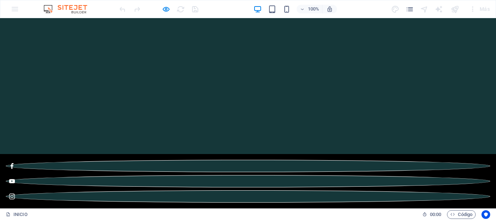
scroll to position [145, 0]
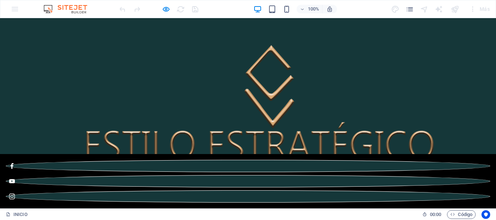
scroll to position [252, 0]
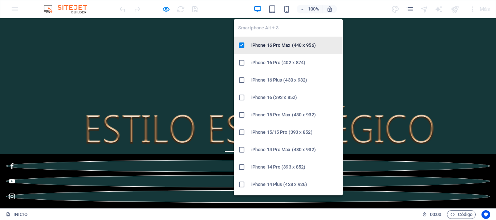
click at [276, 44] on h6 "iPhone 16 Pro Max (440 x 956)" at bounding box center [294, 45] width 87 height 9
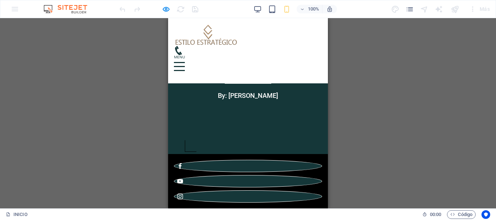
scroll to position [363, 0]
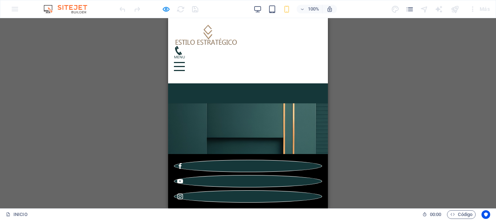
click at [185, 62] on button at bounding box center [179, 62] width 11 height 1
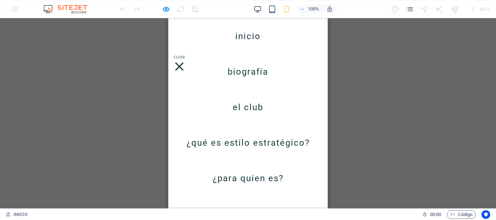
click at [255, 72] on link "Biografía" at bounding box center [248, 72] width 41 height 20
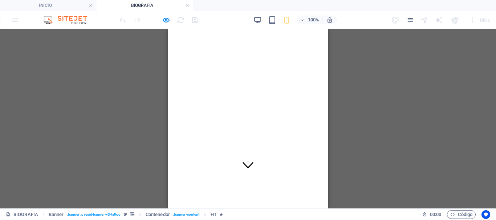
scroll to position [73, 0]
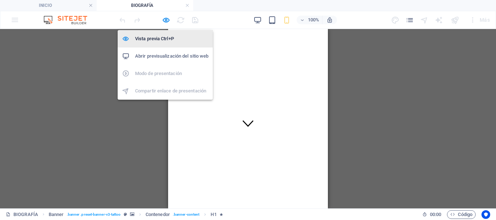
click at [163, 38] on h6 "Vista previa Ctrl+P" at bounding box center [171, 39] width 73 height 9
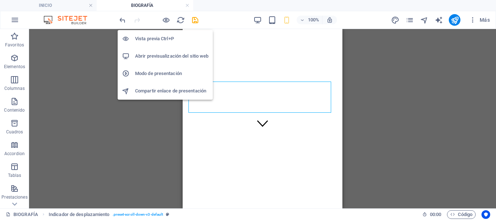
click at [159, 41] on h6 "Vista previa Ctrl+P" at bounding box center [171, 39] width 73 height 9
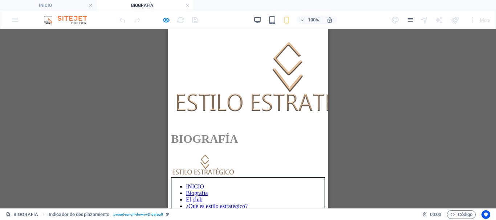
scroll to position [363, 0]
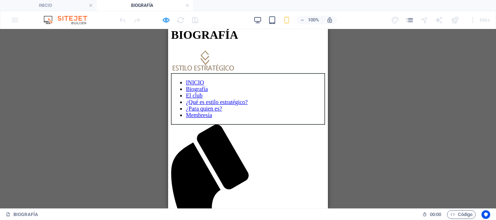
click at [204, 80] on link "INICIO" at bounding box center [195, 83] width 18 height 6
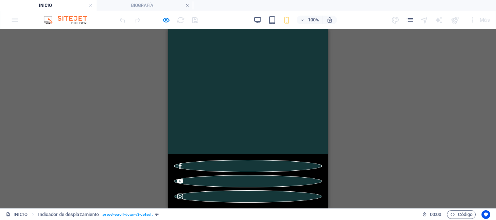
scroll to position [0, 0]
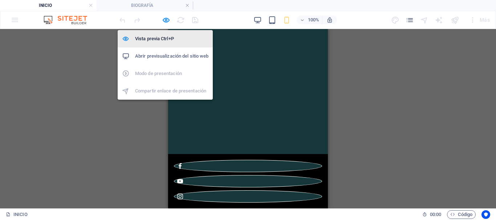
click at [162, 39] on h6 "Vista previa Ctrl+P" at bounding box center [171, 39] width 73 height 9
select select "rem"
select select "px"
select select "preset-scroll-down-v3-default"
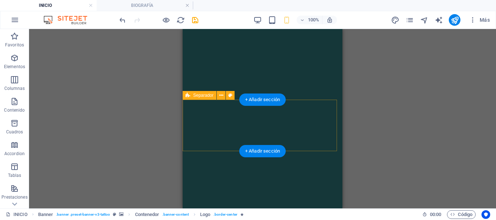
scroll to position [109, 0]
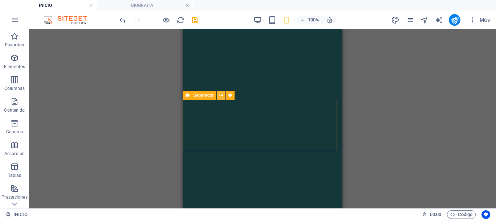
click at [223, 96] on icon at bounding box center [221, 96] width 4 height 8
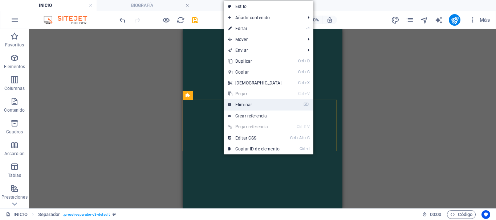
click at [237, 106] on link "⌦ Eliminar" at bounding box center [255, 105] width 62 height 11
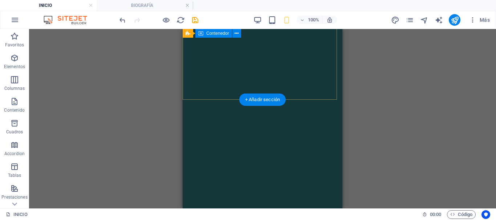
scroll to position [73, 0]
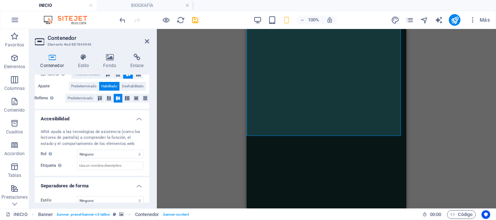
scroll to position [162, 0]
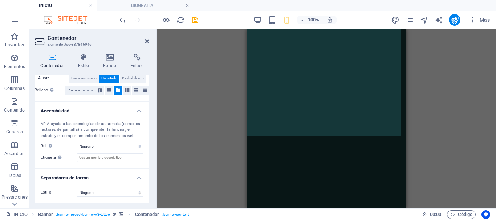
click at [126, 144] on select "Ninguno Alert Article Banner Comment Complementary Dialog Encabezado Marquee Pi…" at bounding box center [110, 146] width 66 height 9
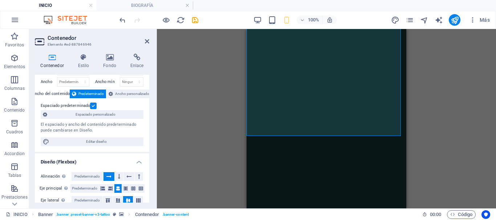
scroll to position [0, 0]
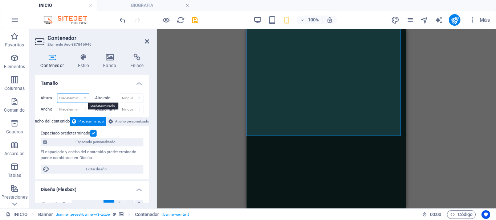
click at [80, 97] on select "Predeterminado px rem % vh vw" at bounding box center [73, 98] width 32 height 9
click at [132, 98] on select "Ninguno px rem % vh vw" at bounding box center [131, 98] width 23 height 9
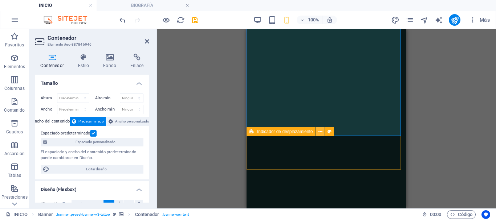
click at [320, 132] on icon at bounding box center [321, 132] width 4 height 8
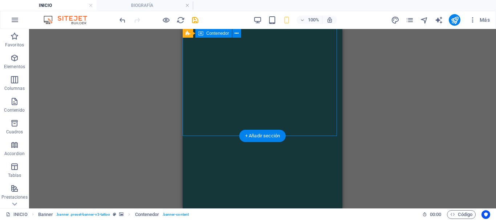
scroll to position [36, 0]
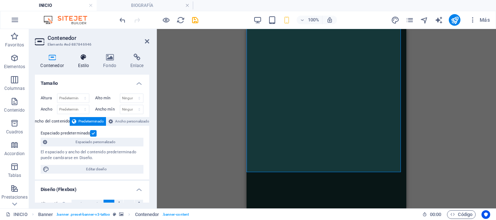
click at [84, 61] on h4 "Estilo" at bounding box center [84, 61] width 25 height 15
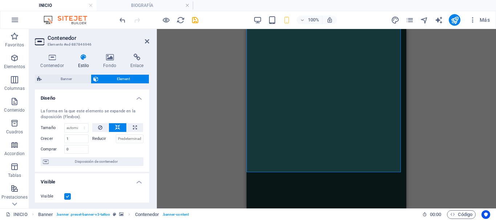
click at [446, 88] on div "Arrastra aquí para reemplazar el contenido existente. Si quieres crear un eleme…" at bounding box center [326, 119] width 339 height 180
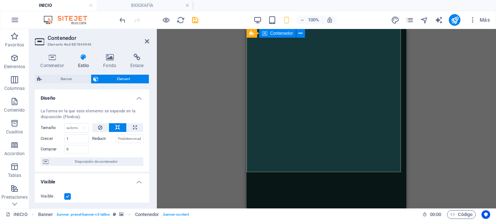
scroll to position [73, 0]
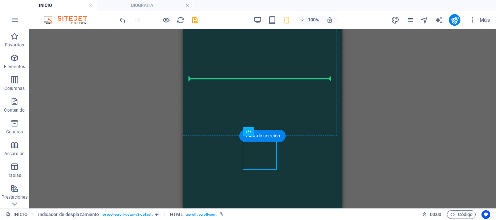
drag, startPoint x: 506, startPoint y: 162, endPoint x: 254, endPoint y: 78, distance: 265.6
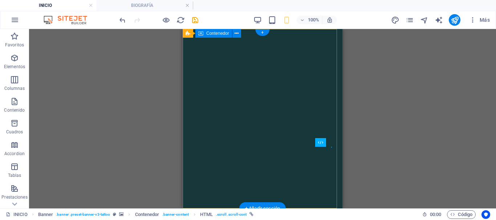
scroll to position [36, 0]
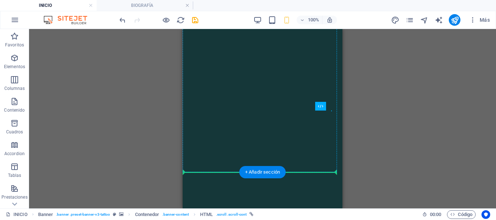
drag, startPoint x: 490, startPoint y: 134, endPoint x: 260, endPoint y: 138, distance: 230.3
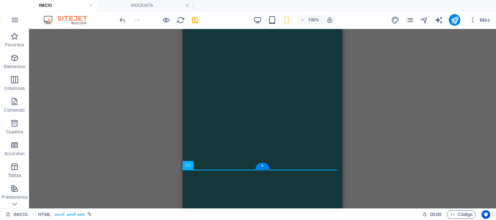
scroll to position [73, 0]
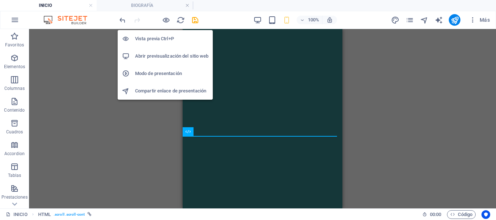
click at [162, 35] on h6 "Vista previa Ctrl+P" at bounding box center [171, 39] width 73 height 9
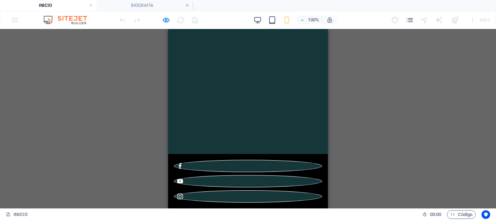
scroll to position [36, 0]
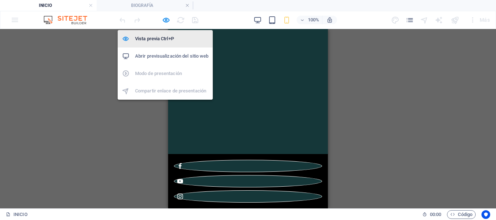
click at [168, 36] on h6 "Vista previa Ctrl+P" at bounding box center [171, 39] width 73 height 9
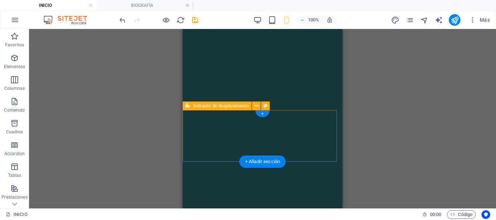
scroll to position [109, 0]
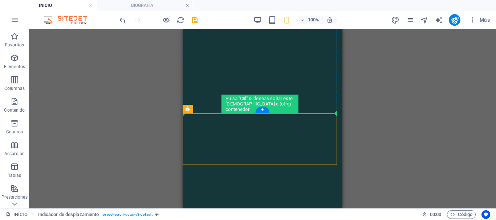
drag, startPoint x: 424, startPoint y: 122, endPoint x: 241, endPoint y: 55, distance: 195.5
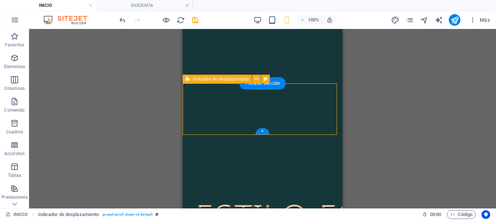
scroll to position [129, 0]
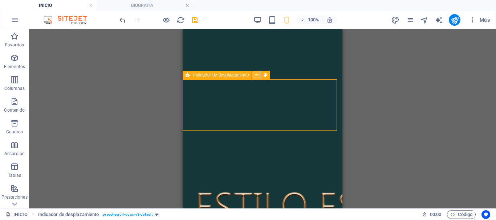
click at [256, 74] on icon at bounding box center [257, 76] width 4 height 8
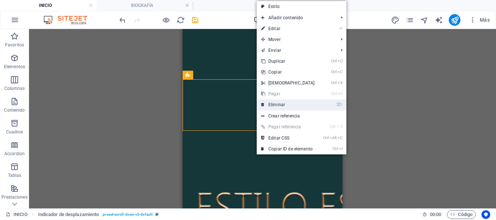
click at [270, 106] on link "⌦ Eliminar" at bounding box center [288, 105] width 62 height 11
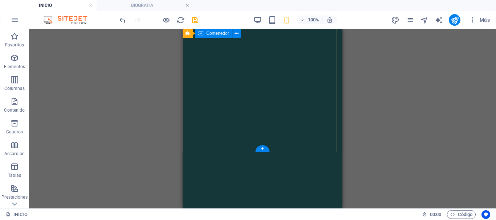
scroll to position [57, 0]
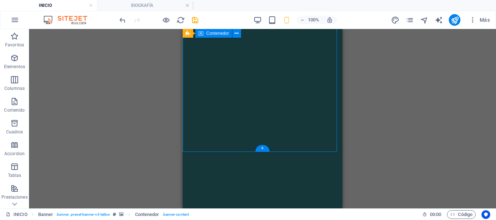
click at [237, 34] on icon at bounding box center [237, 34] width 4 height 8
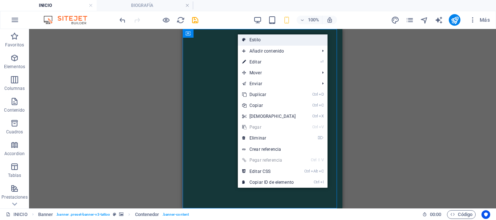
click at [247, 39] on link "Estilo" at bounding box center [283, 40] width 90 height 11
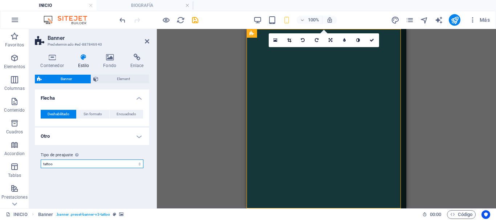
click at [140, 164] on select "tattoo Añadir tipo de preajuste" at bounding box center [92, 164] width 103 height 9
click at [141, 163] on select "tattoo Añadir tipo de preajuste" at bounding box center [92, 164] width 103 height 9
click at [75, 80] on span "Banner" at bounding box center [66, 79] width 45 height 9
click at [95, 80] on icon at bounding box center [95, 79] width 5 height 9
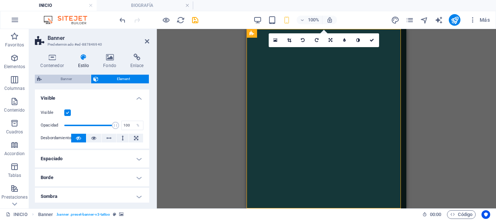
click at [74, 78] on span "Banner" at bounding box center [66, 79] width 45 height 9
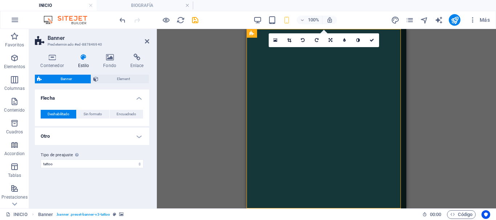
click at [86, 61] on h4 "Estilo" at bounding box center [84, 61] width 25 height 15
click at [110, 62] on h4 "Fondo" at bounding box center [111, 61] width 27 height 15
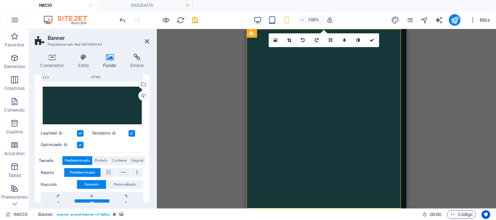
scroll to position [109, 0]
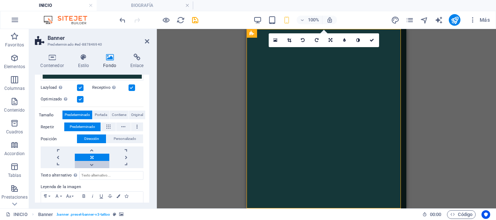
click at [92, 165] on link at bounding box center [92, 164] width 34 height 7
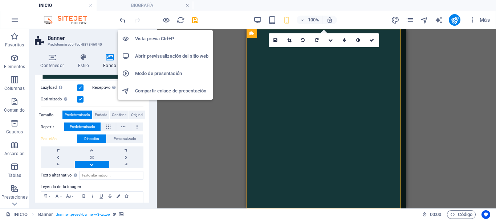
click at [164, 36] on h6 "Vista previa Ctrl+P" at bounding box center [171, 39] width 73 height 9
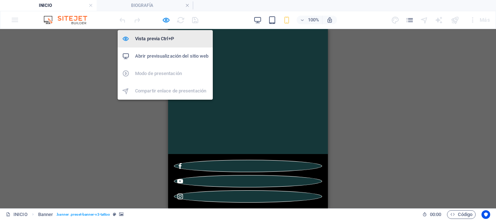
click at [165, 40] on h6 "Vista previa Ctrl+P" at bounding box center [171, 39] width 73 height 9
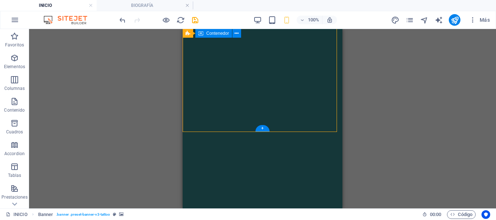
scroll to position [0, 0]
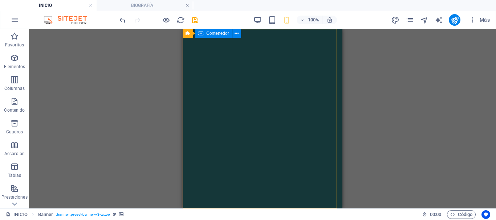
click at [214, 34] on span "Contenedor" at bounding box center [217, 33] width 23 height 4
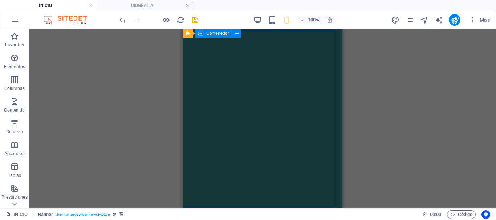
click at [214, 34] on span "Contenedor" at bounding box center [217, 33] width 23 height 4
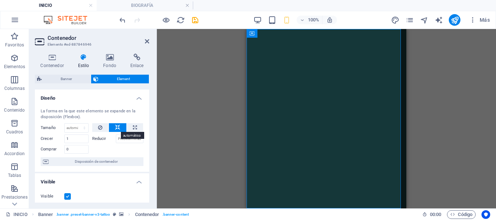
click at [117, 128] on icon at bounding box center [117, 127] width 5 height 9
click at [74, 78] on span "Banner" at bounding box center [66, 79] width 45 height 9
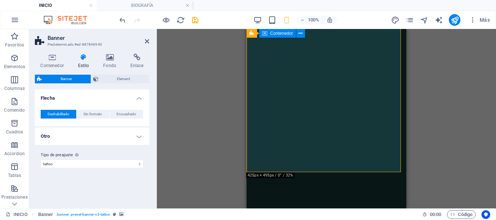
scroll to position [36, 0]
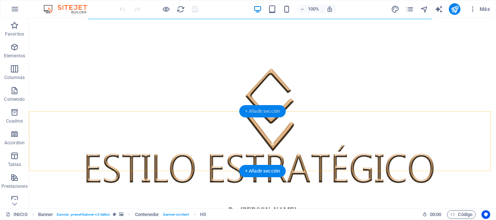
scroll to position [145, 0]
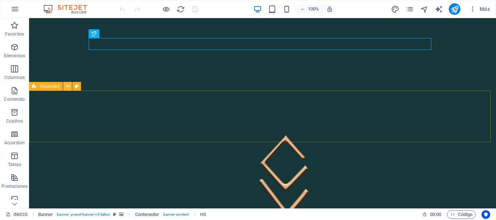
click at [68, 85] on icon at bounding box center [68, 87] width 4 height 8
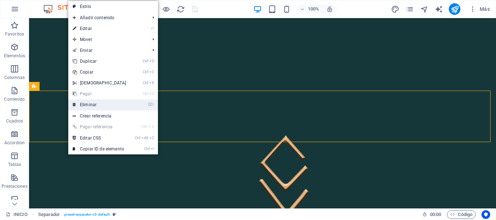
click at [81, 105] on link "⌦ Eliminar" at bounding box center [99, 105] width 62 height 11
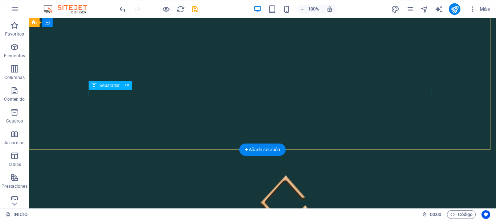
scroll to position [73, 0]
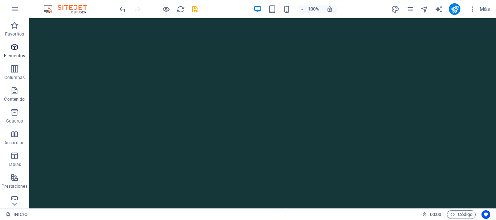
click at [14, 50] on icon "button" at bounding box center [14, 47] width 9 height 9
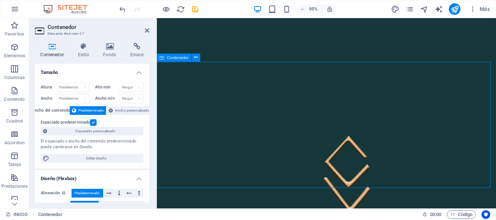
scroll to position [182, 0]
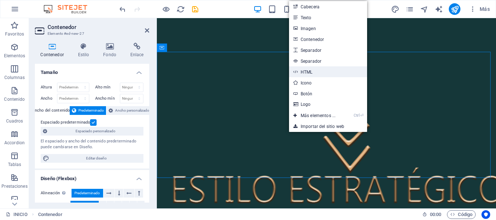
click at [315, 72] on link "HTML" at bounding box center [328, 71] width 78 height 11
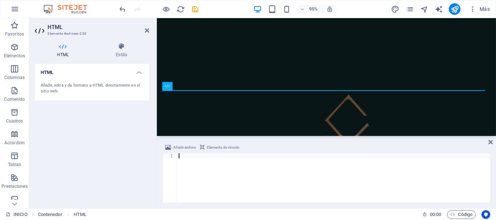
type textarea "<a href="#!next" class="wv-link-elm"><span class="icon-scroll"></span></a><styl…"
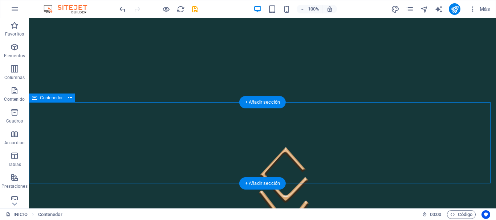
scroll to position [145, 0]
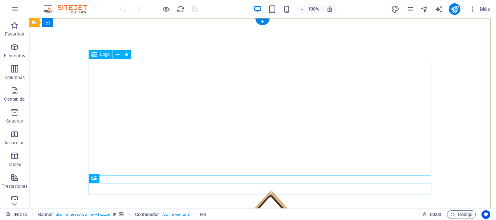
scroll to position [109, 0]
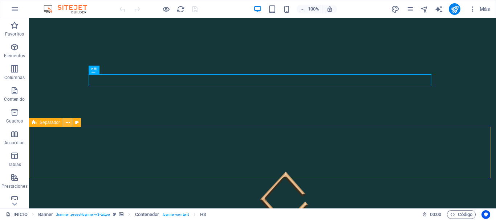
click at [67, 123] on icon at bounding box center [68, 123] width 4 height 8
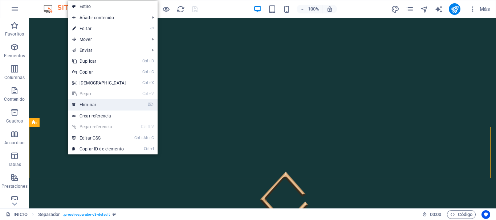
click at [94, 104] on link "⌦ Eliminar" at bounding box center [99, 105] width 62 height 11
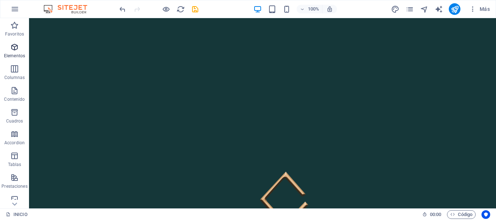
click at [19, 52] on span "Elementos" at bounding box center [14, 51] width 29 height 17
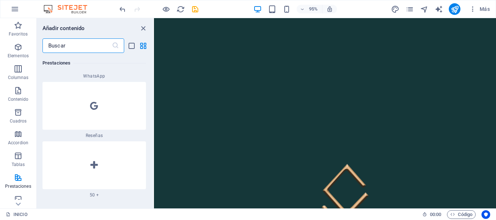
scroll to position [6711, 0]
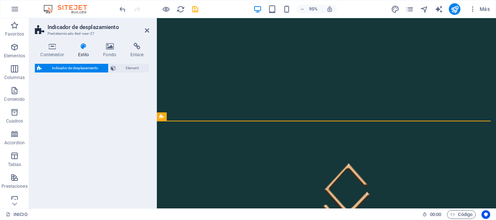
select select "rem"
select select "px"
select select "preset-scroll-down-v3-default"
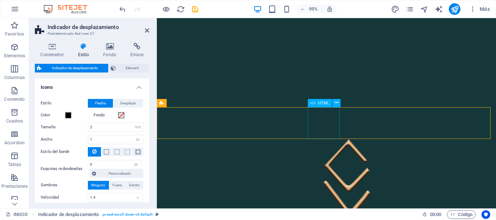
scroll to position [145, 0]
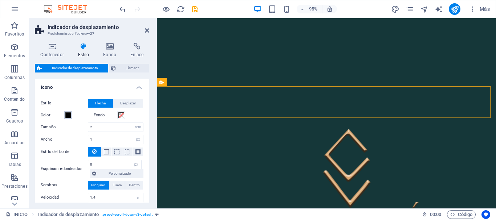
click at [67, 117] on span at bounding box center [68, 116] width 6 height 6
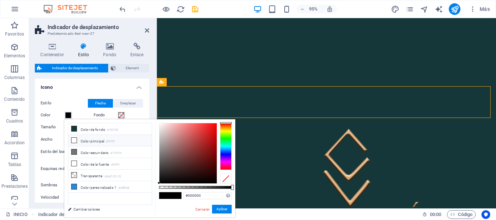
click at [75, 142] on icon at bounding box center [74, 140] width 5 height 5
type input "#ffffff"
click at [75, 141] on icon at bounding box center [74, 140] width 5 height 5
click at [219, 211] on button "Aplicar" at bounding box center [222, 209] width 20 height 9
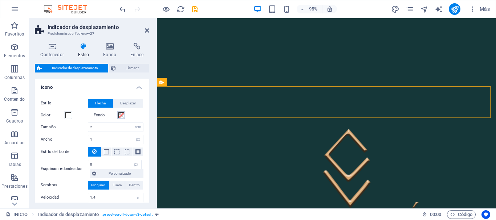
click at [120, 117] on span at bounding box center [121, 116] width 6 height 6
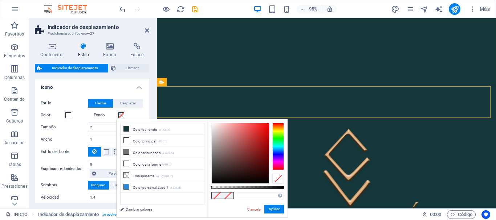
click at [120, 117] on span at bounding box center [121, 116] width 6 height 6
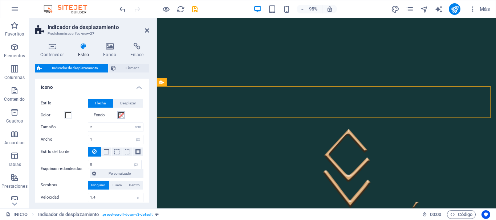
click at [121, 117] on span at bounding box center [121, 116] width 6 height 6
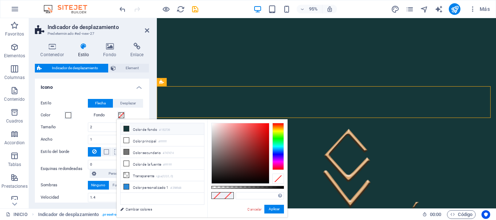
click at [170, 131] on small "#153739" at bounding box center [164, 130] width 11 height 5
type input "#153739"
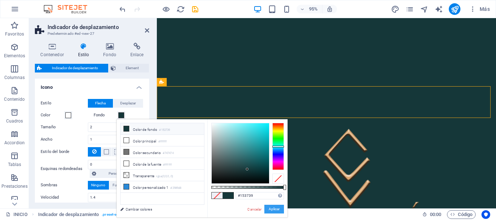
click at [274, 210] on button "Aplicar" at bounding box center [274, 209] width 20 height 9
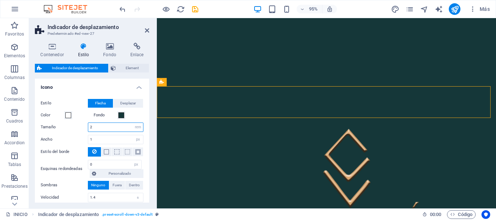
click at [94, 129] on input "2" at bounding box center [115, 127] width 55 height 9
drag, startPoint x: 97, startPoint y: 129, endPoint x: 90, endPoint y: 128, distance: 6.9
click at [90, 128] on input "2" at bounding box center [115, 127] width 55 height 9
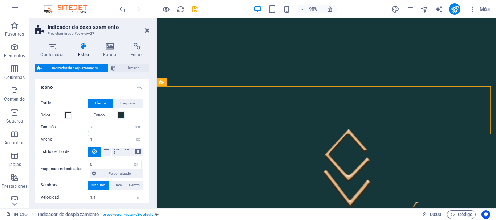
type input "3"
drag, startPoint x: 96, startPoint y: 139, endPoint x: 88, endPoint y: 140, distance: 7.7
click at [88, 140] on div "1 px rem vh vw" at bounding box center [116, 139] width 56 height 9
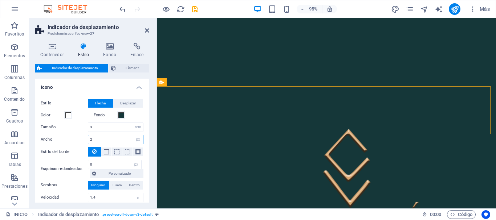
drag, startPoint x: 106, startPoint y: 140, endPoint x: 94, endPoint y: 139, distance: 12.4
click at [95, 139] on input "2" at bounding box center [115, 139] width 55 height 9
drag, startPoint x: 94, startPoint y: 139, endPoint x: 88, endPoint y: 139, distance: 6.2
click at [88, 139] on div "2 px rem vh vw" at bounding box center [116, 139] width 56 height 9
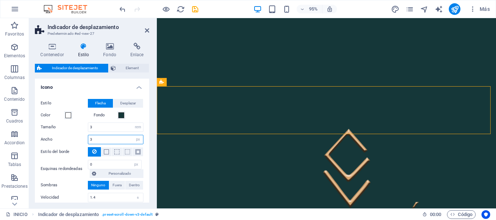
drag, startPoint x: 104, startPoint y: 139, endPoint x: 86, endPoint y: 140, distance: 17.1
click at [86, 140] on div "Ancho 3 px rem vh vw" at bounding box center [92, 139] width 103 height 9
drag, startPoint x: 100, startPoint y: 139, endPoint x: 90, endPoint y: 142, distance: 10.4
click at [90, 142] on input "4" at bounding box center [115, 139] width 55 height 9
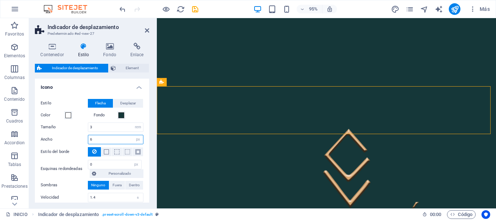
drag, startPoint x: 95, startPoint y: 138, endPoint x: 90, endPoint y: 140, distance: 5.1
click at [90, 140] on input "6" at bounding box center [115, 139] width 55 height 9
type input "5"
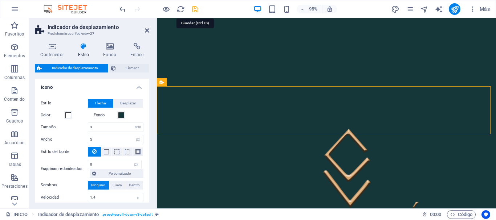
click at [196, 10] on icon "save" at bounding box center [195, 9] width 8 height 8
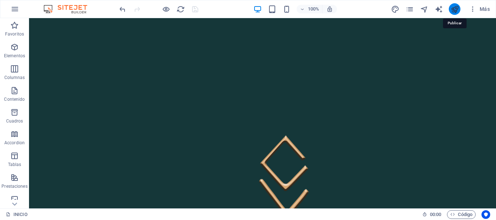
click at [452, 10] on icon "publish" at bounding box center [455, 9] width 8 height 8
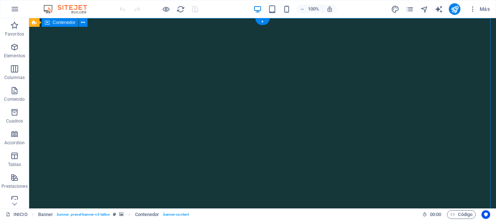
click at [94, 59] on div "Arrastra aquí para reemplazar el contenido existente. Si quieres crear un eleme…" at bounding box center [262, 113] width 467 height 191
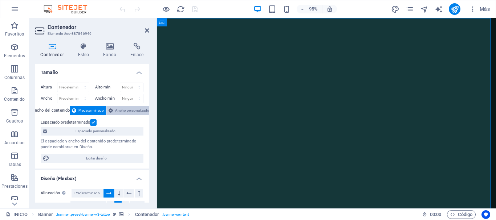
click at [125, 112] on span "Ancho personalizado" at bounding box center [132, 110] width 34 height 9
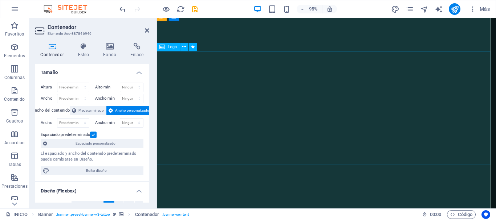
scroll to position [73, 0]
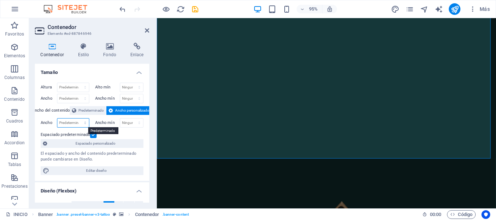
click at [81, 121] on select "Predeterminado px rem % em vh vw" at bounding box center [73, 123] width 32 height 9
select select "px"
click at [78, 119] on select "Predeterminado px rem % em vh vw" at bounding box center [73, 123] width 32 height 9
type input "968"
click at [130, 122] on select "Ninguno px rem % vh vw" at bounding box center [131, 123] width 23 height 9
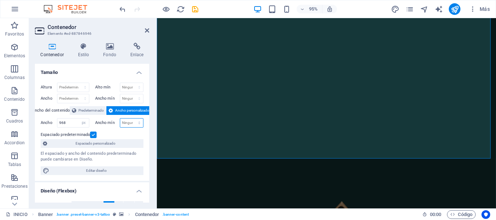
select select "px"
click at [131, 119] on select "Ninguno px rem % vh vw" at bounding box center [131, 123] width 23 height 9
click at [126, 124] on input "0" at bounding box center [131, 123] width 23 height 9
drag, startPoint x: 129, startPoint y: 122, endPoint x: 117, endPoint y: 124, distance: 11.8
click at [117, 124] on div "Ancho mín 0 Ninguno px rem % vh vw" at bounding box center [119, 122] width 49 height 9
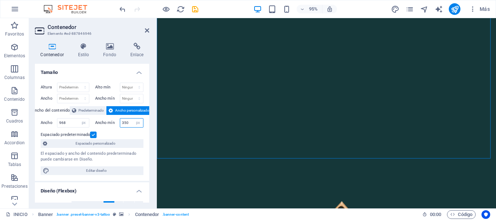
click at [130, 123] on input "350" at bounding box center [131, 123] width 23 height 9
type input "300"
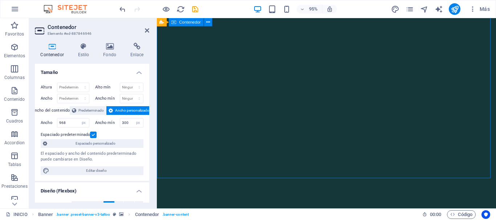
scroll to position [73, 0]
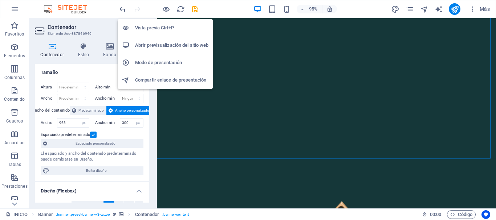
click at [167, 24] on h6 "Vista previa Ctrl+P" at bounding box center [171, 28] width 73 height 9
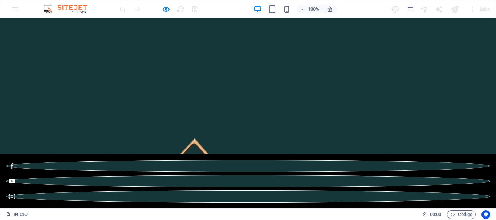
scroll to position [109, 0]
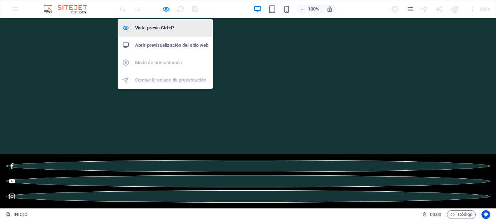
click at [163, 29] on h6 "Vista previa Ctrl+P" at bounding box center [171, 28] width 73 height 9
select select "px"
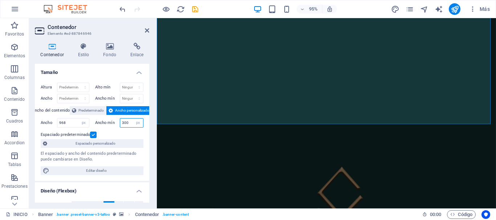
click at [130, 123] on input "300" at bounding box center [131, 123] width 23 height 9
click at [114, 143] on span "Espaciado personalizado" at bounding box center [95, 143] width 92 height 9
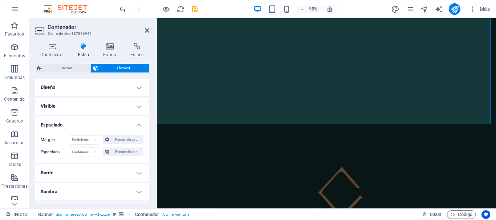
click at [130, 67] on span "Element" at bounding box center [124, 68] width 46 height 9
click at [77, 68] on span "Banner" at bounding box center [66, 68] width 45 height 9
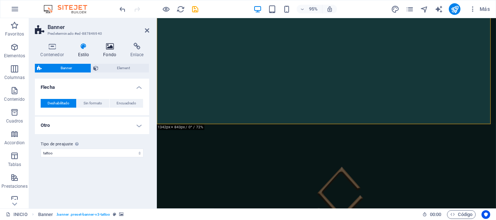
click at [109, 53] on h4 "Fondo" at bounding box center [111, 50] width 27 height 15
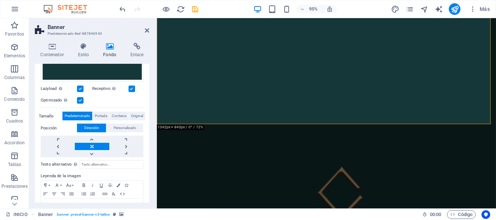
scroll to position [121, 0]
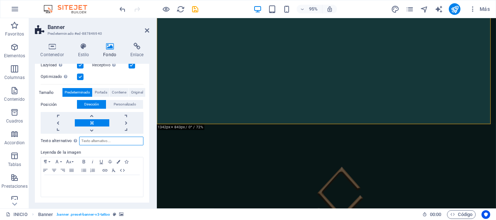
click at [111, 138] on input "Texto alternativo El texto alternativo es usado por aquellos dispositivos que n…" at bounding box center [111, 141] width 64 height 9
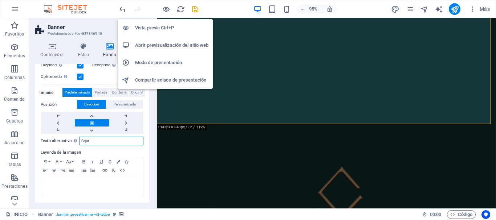
type input "Bajar"
click at [163, 27] on h6 "Vista previa Ctrl+P" at bounding box center [171, 28] width 73 height 9
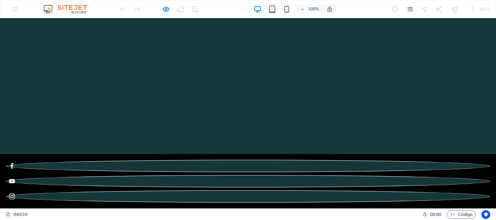
scroll to position [145, 0]
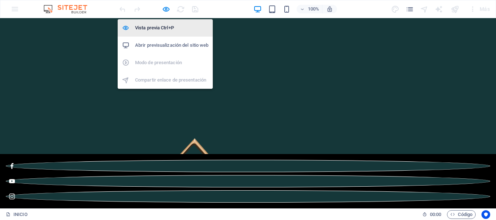
click at [162, 32] on h6 "Vista previa Ctrl+P" at bounding box center [171, 28] width 73 height 9
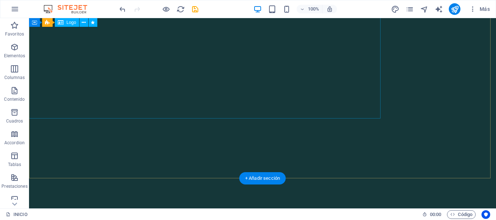
scroll to position [0, 0]
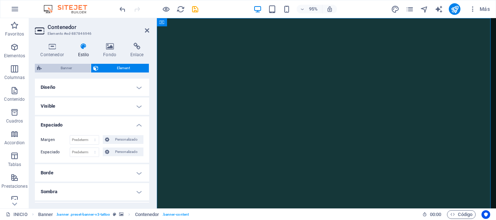
click at [72, 66] on span "Banner" at bounding box center [66, 68] width 45 height 9
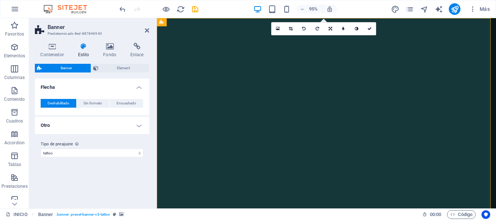
click at [81, 52] on h4 "Estilo" at bounding box center [84, 50] width 25 height 15
click at [83, 51] on h4 "Estilo" at bounding box center [84, 50] width 25 height 15
click at [57, 53] on h4 "Contenedor" at bounding box center [53, 50] width 37 height 15
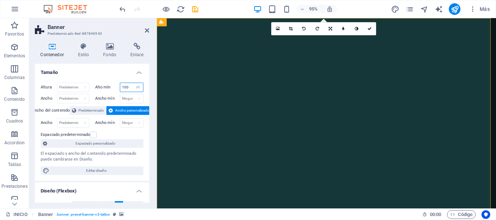
drag, startPoint x: 131, startPoint y: 87, endPoint x: 114, endPoint y: 86, distance: 16.4
click at [114, 86] on div "Alto mín 100 Ninguno px rem % vh vw" at bounding box center [119, 87] width 49 height 9
type input "80"
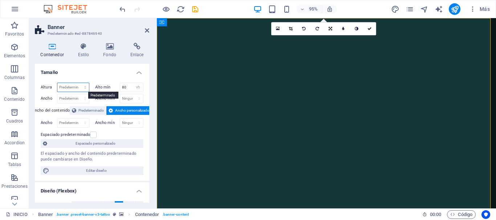
click at [76, 87] on select "Predeterminado px rem % vh vw" at bounding box center [73, 87] width 32 height 9
select select "px"
click at [78, 83] on select "Predeterminado px rem % vh vw" at bounding box center [73, 87] width 32 height 9
type input "608"
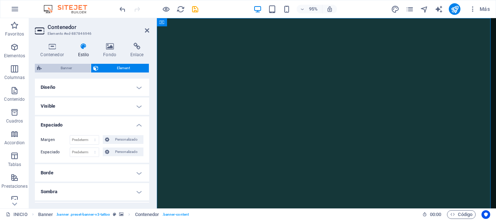
click at [68, 69] on span "Banner" at bounding box center [66, 68] width 45 height 9
select select "px"
select select "vh"
select select "banner"
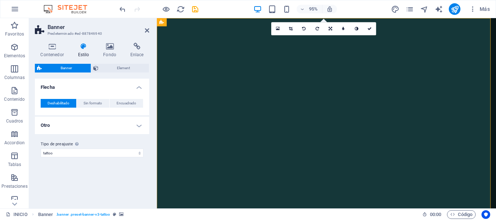
click at [80, 47] on icon at bounding box center [83, 46] width 23 height 7
click at [51, 49] on icon at bounding box center [52, 46] width 35 height 7
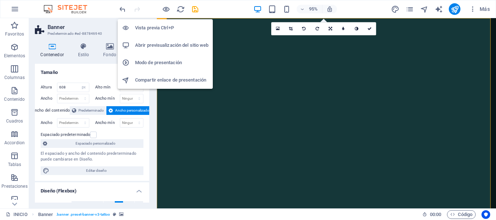
click at [159, 28] on h6 "Vista previa Ctrl+P" at bounding box center [171, 28] width 73 height 9
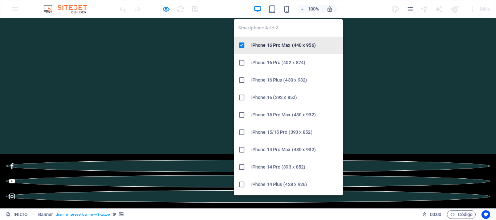
click at [280, 44] on h6 "iPhone 16 Pro Max (440 x 956)" at bounding box center [294, 45] width 87 height 9
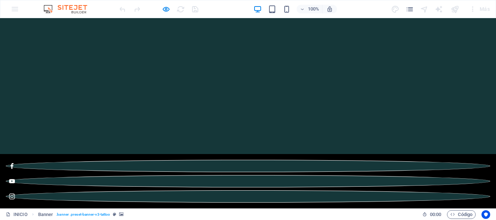
scroll to position [36, 0]
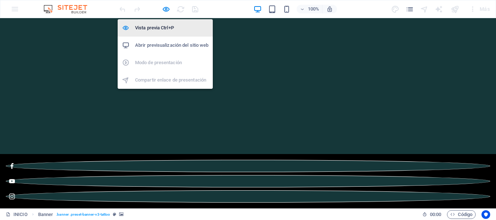
click at [157, 30] on h6 "Vista previa Ctrl+P" at bounding box center [171, 28] width 73 height 9
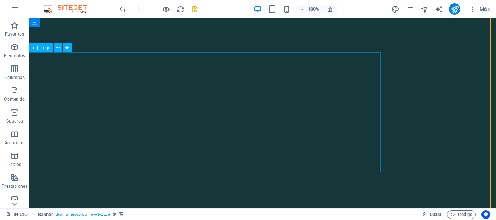
scroll to position [0, 0]
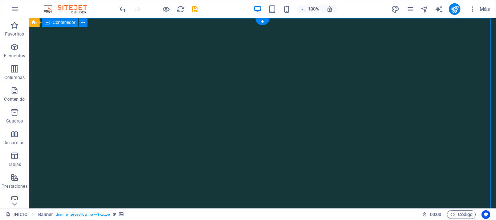
select select "px"
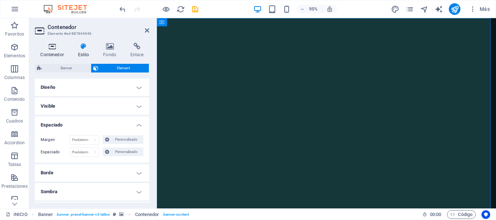
click at [57, 52] on h4 "Contenedor" at bounding box center [53, 50] width 37 height 15
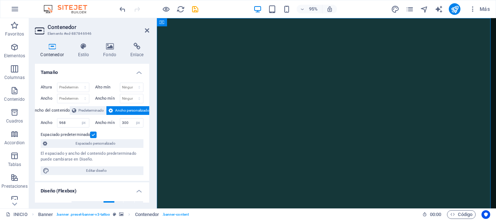
click at [96, 136] on label at bounding box center [93, 135] width 7 height 7
click at [0, 0] on input "Espaciado predeterminado" at bounding box center [0, 0] width 0 height 0
drag, startPoint x: 129, startPoint y: 123, endPoint x: 119, endPoint y: 122, distance: 9.9
click at [120, 122] on div "300 Ninguno px rem % vh vw" at bounding box center [132, 122] width 24 height 9
type input "280"
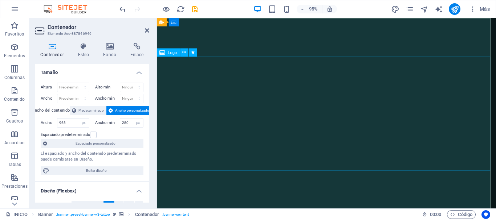
drag, startPoint x: 73, startPoint y: 122, endPoint x: 50, endPoint y: 123, distance: 23.3
click at [50, 123] on div "Ancho 968 Predeterminado px rem % em vh vw" at bounding box center [65, 122] width 49 height 9
type input "600"
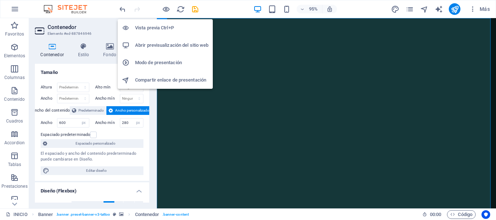
click at [169, 29] on h6 "Vista previa Ctrl+P" at bounding box center [171, 28] width 73 height 9
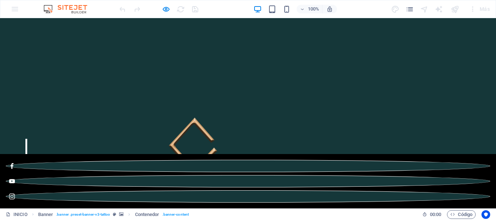
scroll to position [218, 0]
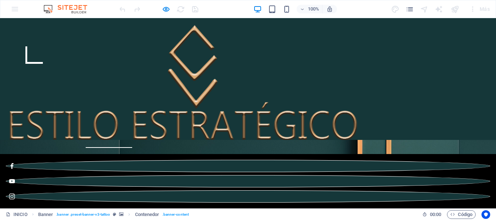
click at [38, 51] on span at bounding box center [25, 38] width 25 height 25
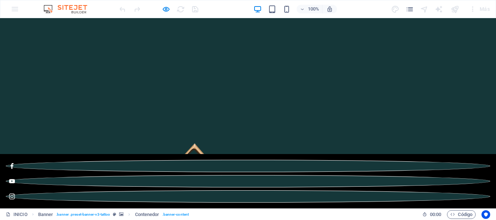
scroll to position [90, 0]
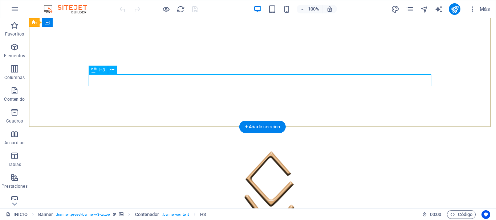
scroll to position [109, 0]
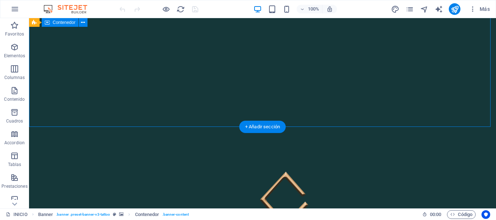
drag, startPoint x: 199, startPoint y: 109, endPoint x: 73, endPoint y: 114, distance: 125.4
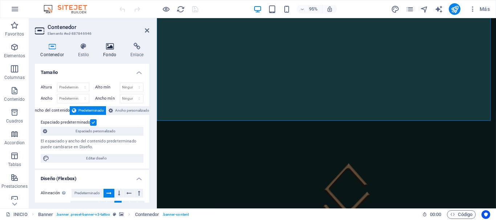
click at [113, 47] on icon at bounding box center [110, 46] width 24 height 7
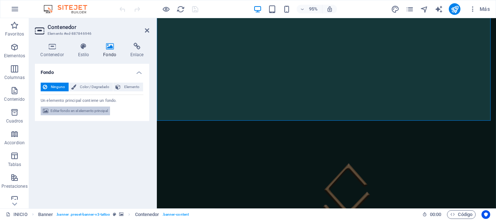
click at [98, 111] on span "Editar fondo en el elemento principal" at bounding box center [78, 111] width 57 height 9
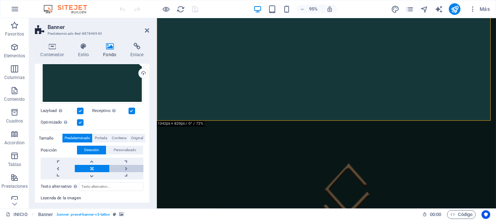
scroll to position [12, 0]
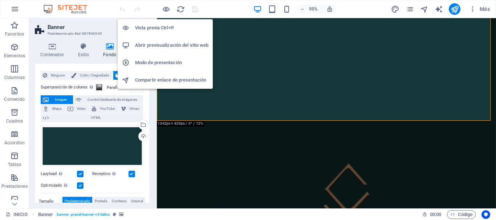
click at [166, 28] on h6 "Vista previa Ctrl+P" at bounding box center [171, 28] width 73 height 9
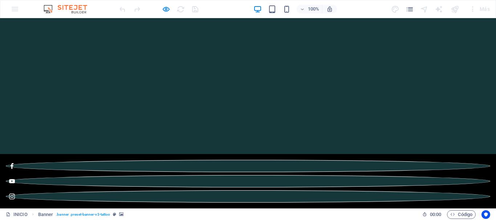
scroll to position [0, 0]
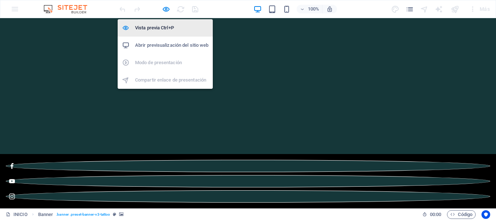
click at [167, 24] on h6 "Vista previa Ctrl+P" at bounding box center [171, 28] width 73 height 9
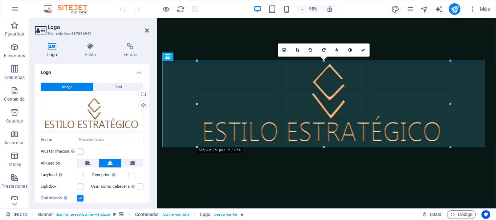
drag, startPoint x: 162, startPoint y: 168, endPoint x: 253, endPoint y: 141, distance: 94.4
type input "736"
select select "px"
drag, startPoint x: 198, startPoint y: 147, endPoint x: 218, endPoint y: 147, distance: 20.3
click at [218, 147] on div "180 170 160 150 140 130 120 110 100 90 80 70 60 50 40 30 20 10 0 -10 -20 -30 -4…" at bounding box center [324, 104] width 254 height 87
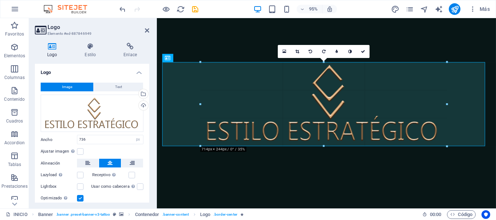
drag, startPoint x: 196, startPoint y: 147, endPoint x: 227, endPoint y: 143, distance: 31.4
type input "717"
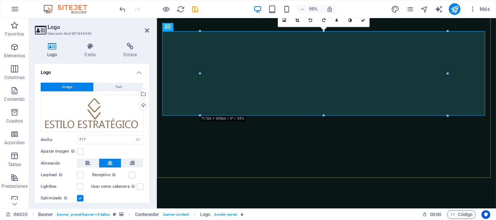
scroll to position [36, 0]
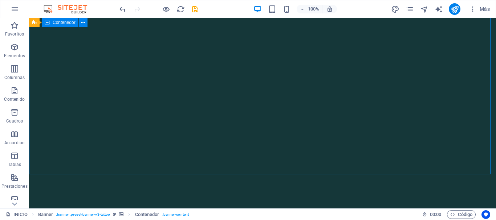
scroll to position [0, 0]
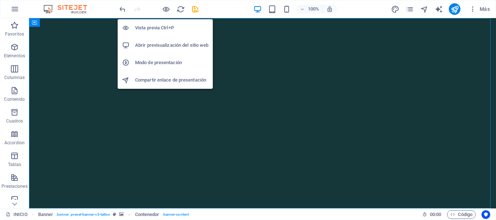
click at [159, 27] on h6 "Vista previa Ctrl+P" at bounding box center [171, 28] width 73 height 9
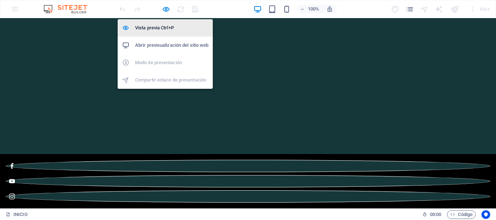
click at [166, 24] on h6 "Vista previa Ctrl+P" at bounding box center [171, 28] width 73 height 9
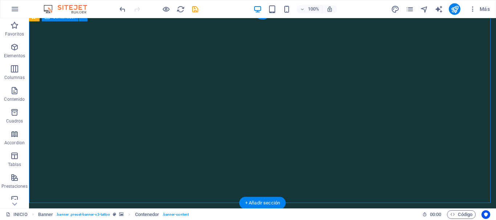
scroll to position [109, 0]
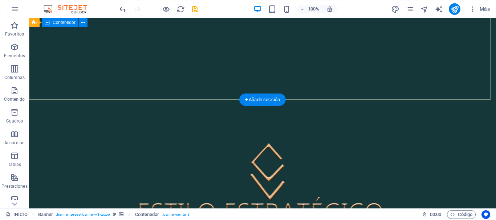
click at [208, 100] on div "By: [PERSON_NAME]" at bounding box center [262, 195] width 467 height 190
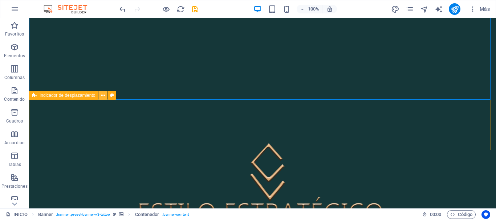
click at [103, 96] on icon at bounding box center [103, 96] width 4 height 8
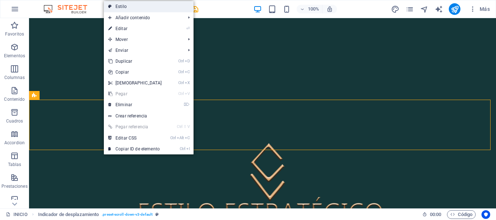
click at [125, 9] on link "Estilo" at bounding box center [149, 6] width 90 height 11
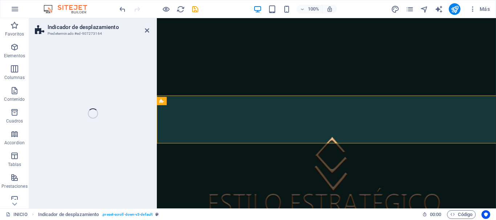
select select "rem"
select select "px"
select select "preset-scroll-down-v3-default"
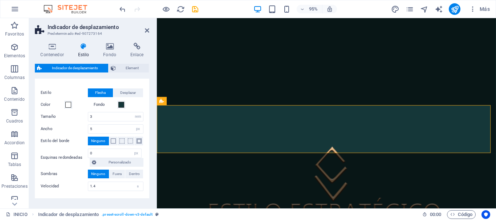
scroll to position [0, 0]
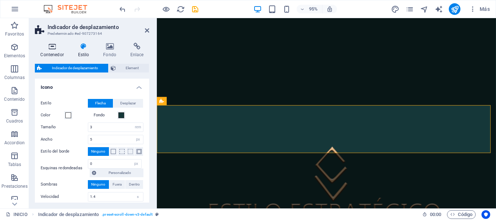
click at [62, 52] on h4 "Contenedor" at bounding box center [53, 50] width 37 height 15
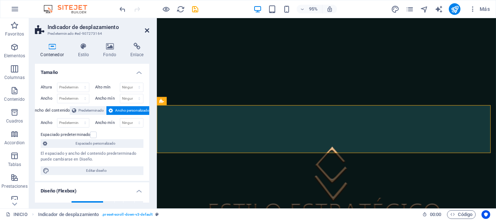
click at [148, 29] on icon at bounding box center [147, 31] width 4 height 6
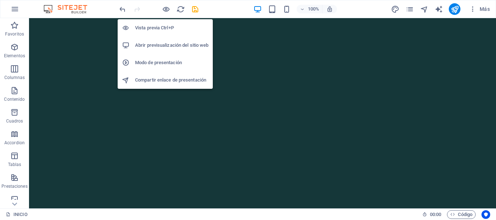
click at [159, 29] on h6 "Vista previa Ctrl+P" at bounding box center [171, 28] width 73 height 9
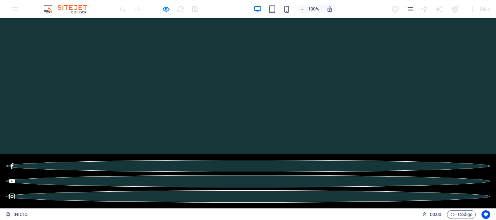
scroll to position [109, 0]
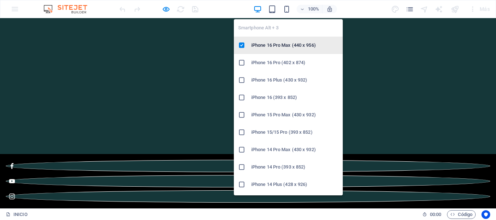
click at [284, 48] on h6 "iPhone 16 Pro Max (440 x 956)" at bounding box center [294, 45] width 87 height 9
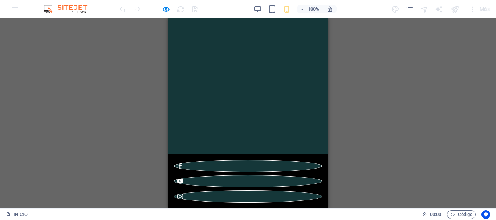
scroll to position [0, 0]
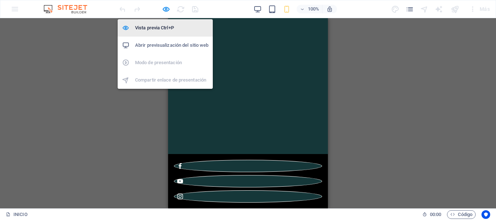
click at [153, 28] on h6 "Vista previa Ctrl+P" at bounding box center [171, 28] width 73 height 9
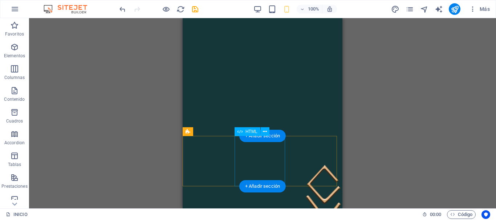
scroll to position [73, 0]
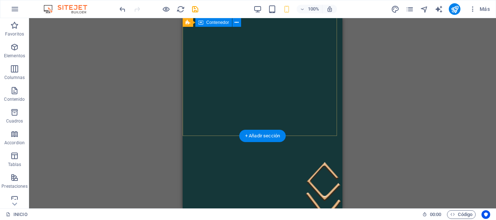
click at [247, 136] on div "By: [PERSON_NAME]" at bounding box center [263, 212] width 160 height 152
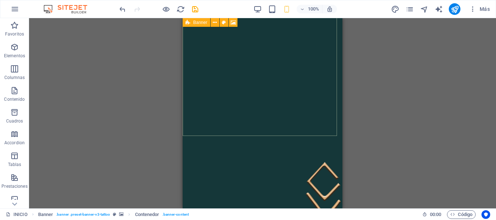
click at [192, 22] on div "Banner" at bounding box center [197, 22] width 28 height 9
click at [193, 22] on span "Banner" at bounding box center [200, 22] width 14 height 4
click at [194, 22] on span "Banner" at bounding box center [200, 22] width 14 height 4
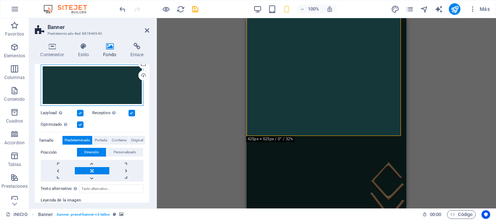
click at [122, 85] on div "Arrastra archivos aquí, haz clic para escoger archivos o selecciona archivos de…" at bounding box center [92, 85] width 103 height 41
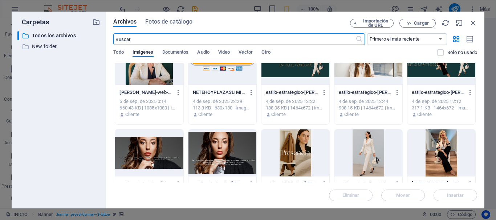
scroll to position [0, 0]
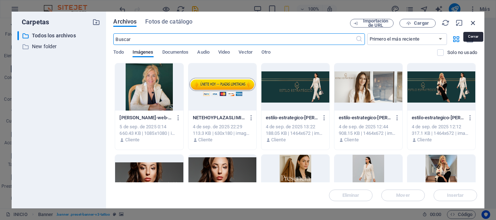
click at [471, 23] on icon "button" at bounding box center [473, 23] width 8 height 8
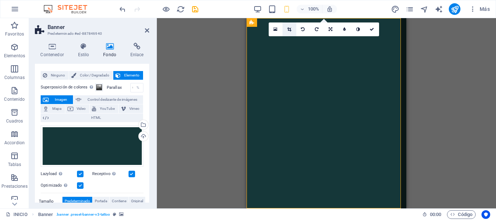
click at [289, 30] on icon at bounding box center [289, 29] width 4 height 4
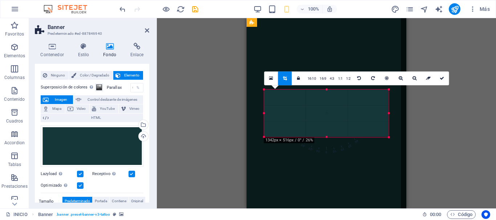
drag, startPoint x: 390, startPoint y: 114, endPoint x: 384, endPoint y: 114, distance: 6.9
click at [385, 114] on div "180 170 160 150 140 130 120 110 100 90 80 70 60 50 40 30 20 10 0 -10 -20 -30 -4…" at bounding box center [326, 114] width 125 height 48
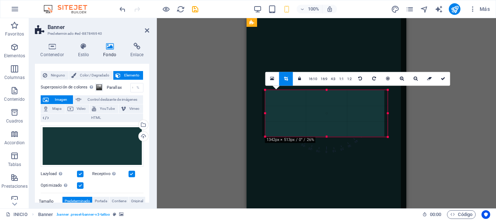
click at [378, 117] on div at bounding box center [323, 113] width 122 height 47
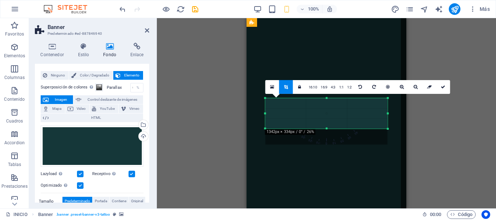
drag, startPoint x: 324, startPoint y: 137, endPoint x: 324, endPoint y: 120, distance: 16.3
click at [324, 120] on div "180 170 160 150 140 130 120 110 100 90 80 70 60 50 40 30 20 10 0 -10 -20 -30 -4…" at bounding box center [326, 113] width 122 height 31
click at [443, 85] on icon at bounding box center [443, 87] width 4 height 4
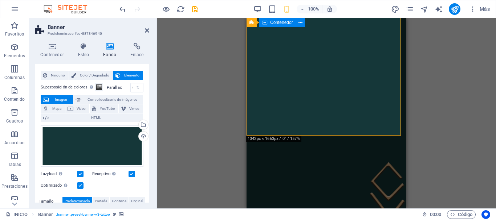
scroll to position [109, 0]
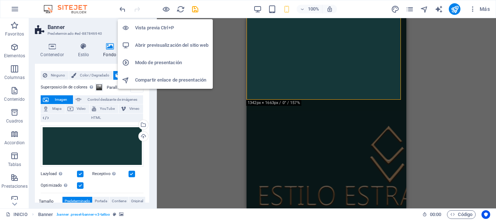
click at [164, 25] on h6 "Vista previa Ctrl+P" at bounding box center [171, 28] width 73 height 9
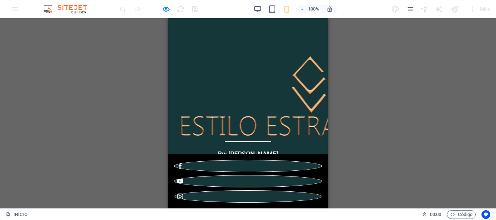
scroll to position [182, 0]
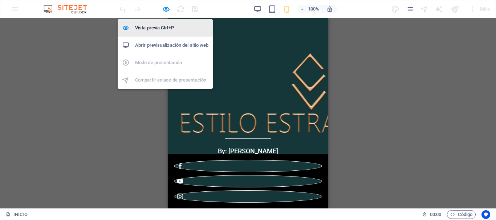
click at [156, 24] on li "Vista previa Ctrl+P" at bounding box center [165, 27] width 95 height 17
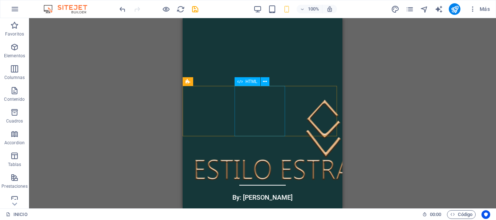
scroll to position [73, 0]
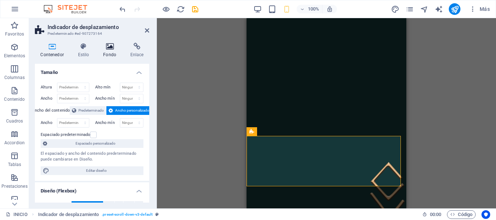
click at [108, 52] on h4 "Fondo" at bounding box center [111, 50] width 27 height 15
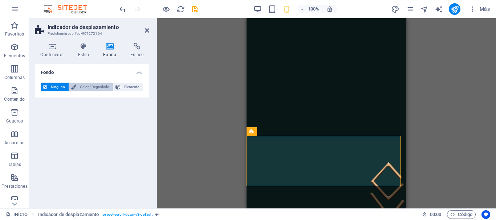
click at [99, 87] on span "Color / Degradado" at bounding box center [94, 87] width 32 height 9
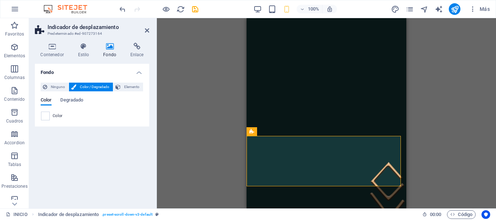
click at [101, 87] on span "Color / Degradado" at bounding box center [94, 87] width 32 height 9
click at [126, 88] on span "Elemento" at bounding box center [132, 87] width 18 height 9
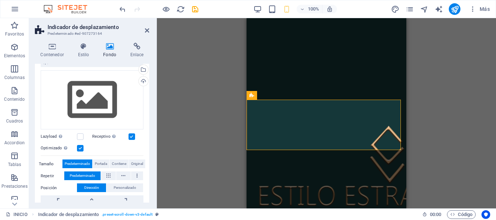
scroll to position [36, 0]
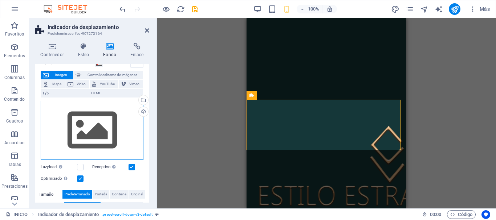
click at [100, 128] on div "Arrastra archivos aquí, haz clic para escoger archivos o selecciona archivos de…" at bounding box center [92, 131] width 103 height 60
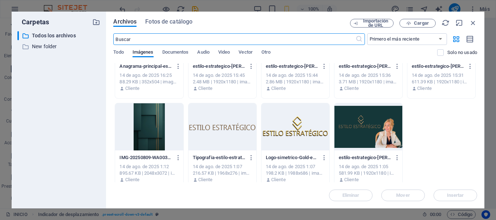
scroll to position [608, 0]
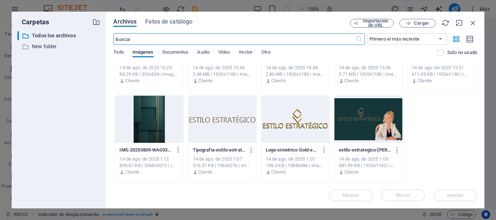
click at [151, 108] on div at bounding box center [149, 119] width 68 height 47
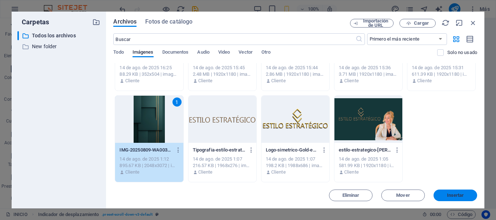
click at [461, 195] on span "Insertar" at bounding box center [455, 196] width 17 height 4
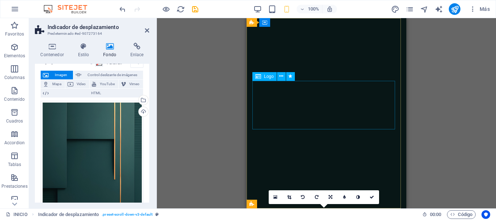
scroll to position [145, 0]
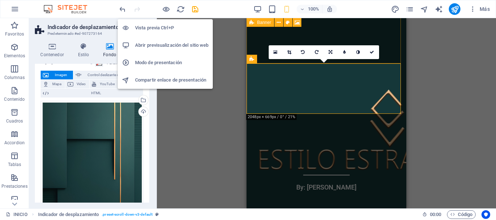
click at [165, 25] on h6 "Vista previa Ctrl+P" at bounding box center [171, 28] width 73 height 9
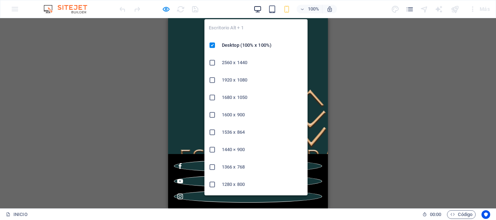
click at [257, 12] on icon "button" at bounding box center [258, 9] width 8 height 8
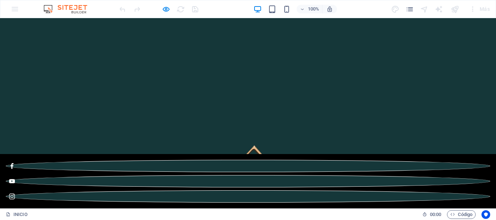
scroll to position [73, 0]
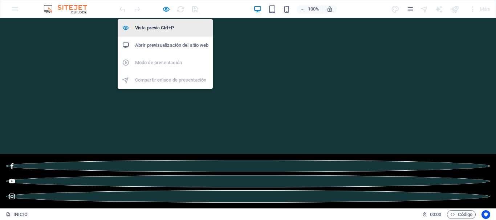
click at [157, 28] on h6 "Vista previa Ctrl+P" at bounding box center [171, 28] width 73 height 9
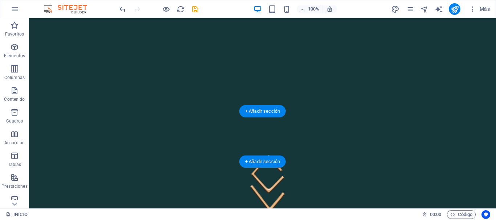
scroll to position [109, 0]
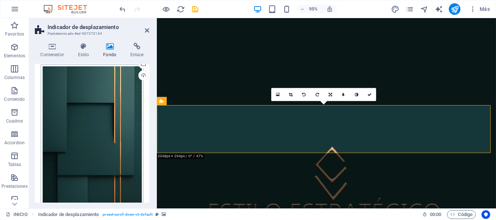
scroll to position [145, 0]
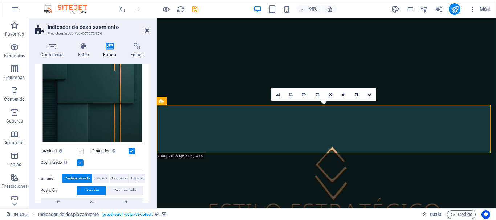
click at [82, 148] on label at bounding box center [80, 151] width 7 height 7
click at [0, 0] on input "Lazyload La carga de imágenes tras la carga de la página mejora la velocidad de…" at bounding box center [0, 0] width 0 height 0
click at [114, 90] on div "Arrastra archivos aquí, haz clic para escoger archivos o selecciona archivos de…" at bounding box center [92, 68] width 103 height 153
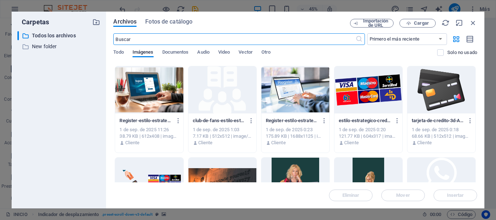
scroll to position [182, 0]
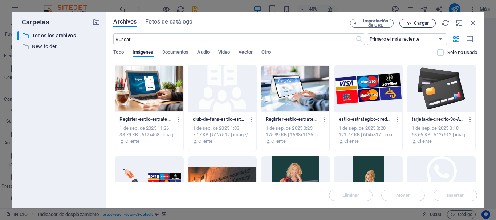
click at [420, 21] on span "Cargar" at bounding box center [421, 23] width 15 height 4
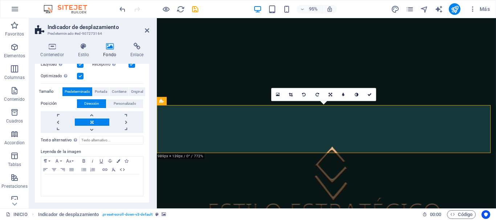
scroll to position [109, 0]
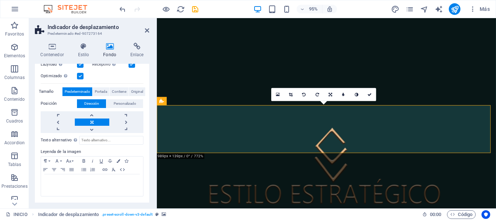
scroll to position [145, 0]
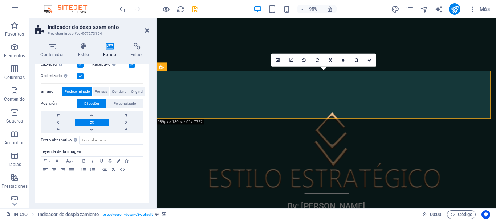
click at [112, 48] on icon at bounding box center [110, 46] width 24 height 7
click at [109, 50] on h4 "Fondo" at bounding box center [111, 50] width 27 height 15
click at [109, 50] on icon at bounding box center [110, 46] width 24 height 7
click at [84, 50] on icon at bounding box center [83, 46] width 23 height 7
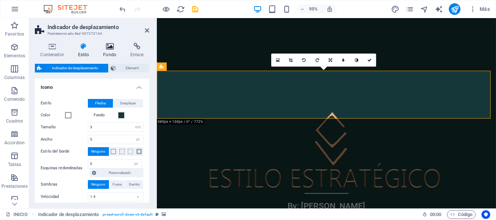
click at [107, 52] on h4 "Fondo" at bounding box center [111, 50] width 27 height 15
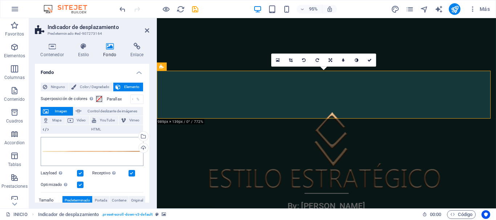
scroll to position [36, 0]
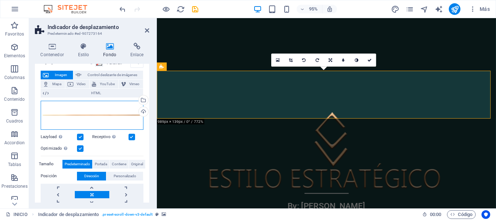
click at [93, 115] on div "Arrastra archivos aquí, haz clic para escoger archivos o selecciona archivos de…" at bounding box center [92, 115] width 103 height 29
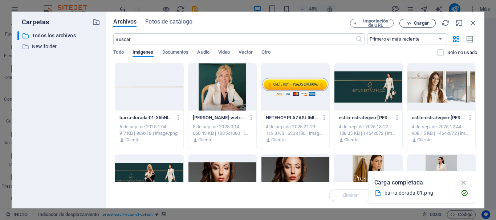
click at [426, 23] on span "Cargar" at bounding box center [421, 23] width 15 height 4
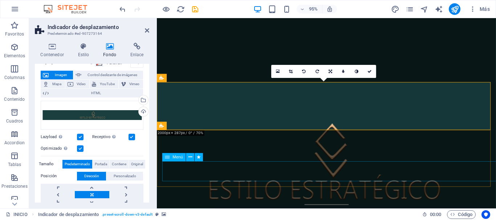
scroll to position [145, 0]
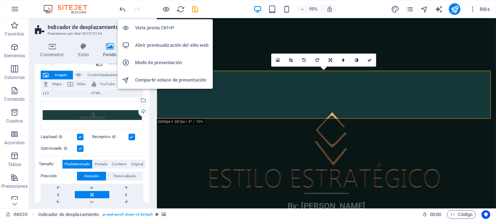
click at [162, 26] on h6 "Vista previa Ctrl+P" at bounding box center [171, 28] width 73 height 9
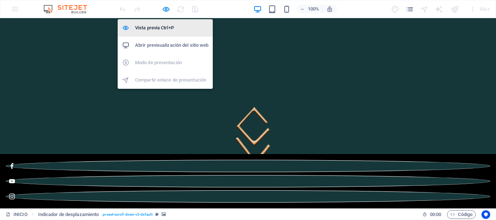
click at [158, 25] on h6 "Vista previa Ctrl+P" at bounding box center [171, 28] width 73 height 9
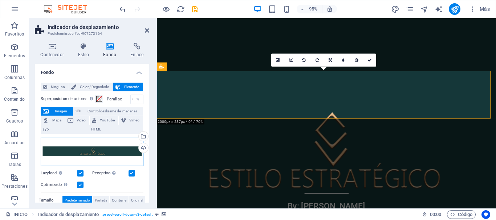
click at [92, 150] on div "Arrastra archivos aquí, haz clic para escoger archivos o selecciona archivos de…" at bounding box center [92, 151] width 103 height 29
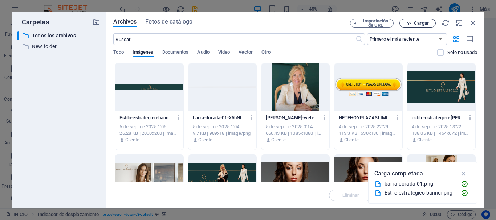
click at [419, 20] on button "Cargar" at bounding box center [418, 23] width 36 height 9
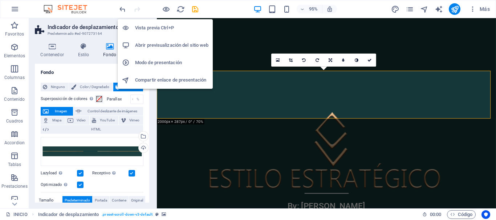
click at [170, 23] on li "Vista previa Ctrl+P" at bounding box center [165, 27] width 95 height 17
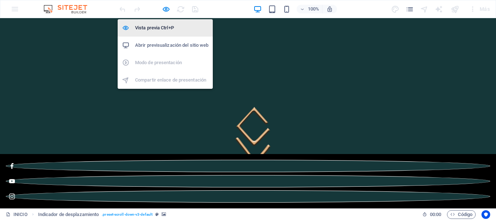
click at [164, 24] on h6 "Vista previa Ctrl+P" at bounding box center [171, 28] width 73 height 9
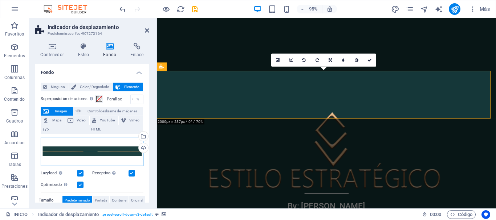
click at [99, 154] on div "Arrastra archivos aquí, haz clic para escoger archivos o selecciona archivos de…" at bounding box center [92, 151] width 103 height 29
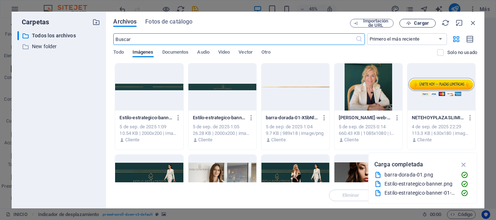
click at [423, 23] on span "Cargar" at bounding box center [421, 23] width 15 height 4
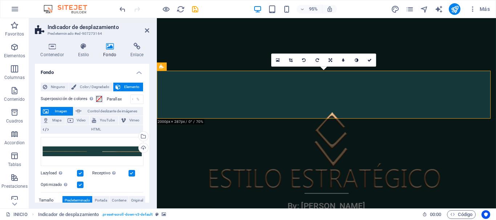
click at [122, 145] on div "Arrastra archivos aquí, haz clic para escoger archivos o selecciona archivos de…" at bounding box center [92, 151] width 103 height 29
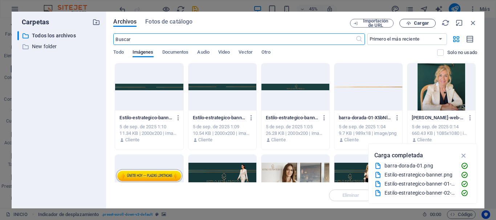
click at [419, 23] on span "Cargar" at bounding box center [421, 23] width 15 height 4
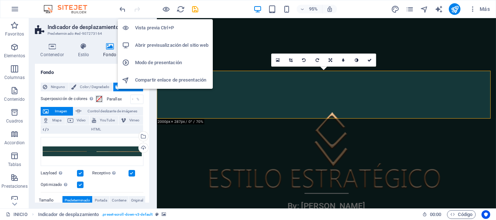
click at [170, 25] on h6 "Vista previa Ctrl+P" at bounding box center [171, 28] width 73 height 9
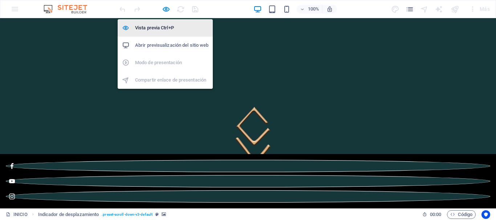
click at [167, 28] on h6 "Vista previa Ctrl+P" at bounding box center [171, 28] width 73 height 9
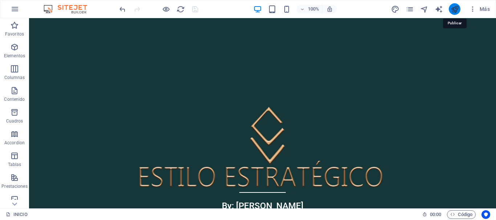
click at [454, 11] on icon "publish" at bounding box center [455, 9] width 8 height 8
